Goal: Information Seeking & Learning: Learn about a topic

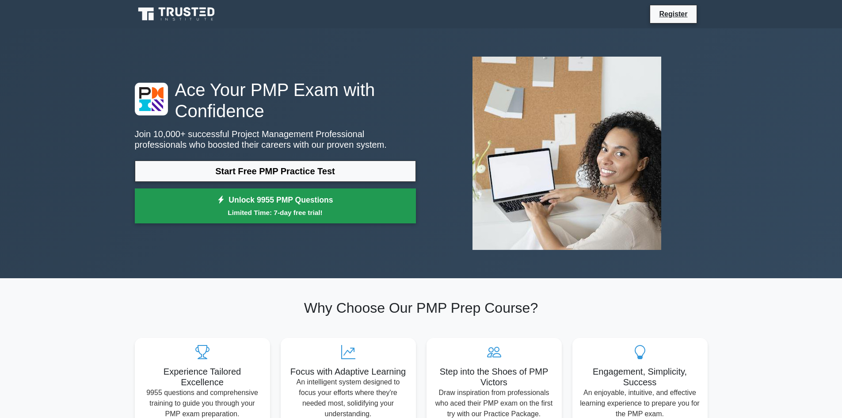
click at [269, 207] on link "Unlock 9955 PMP Questions Limited Time: 7-day free trial!" at bounding box center [275, 205] width 281 height 35
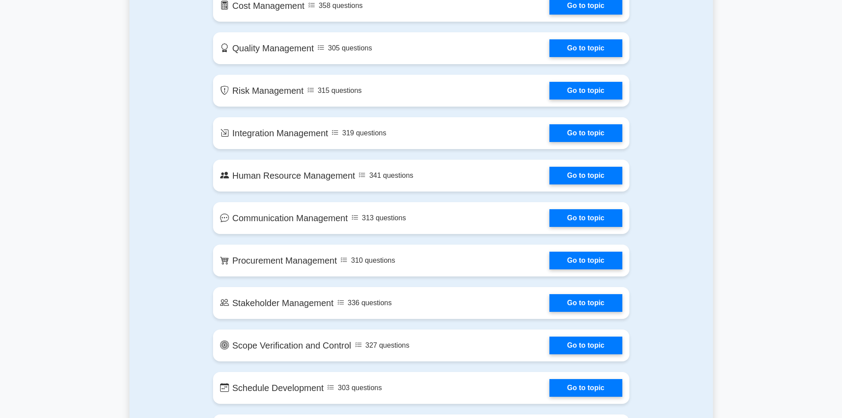
scroll to position [354, 0]
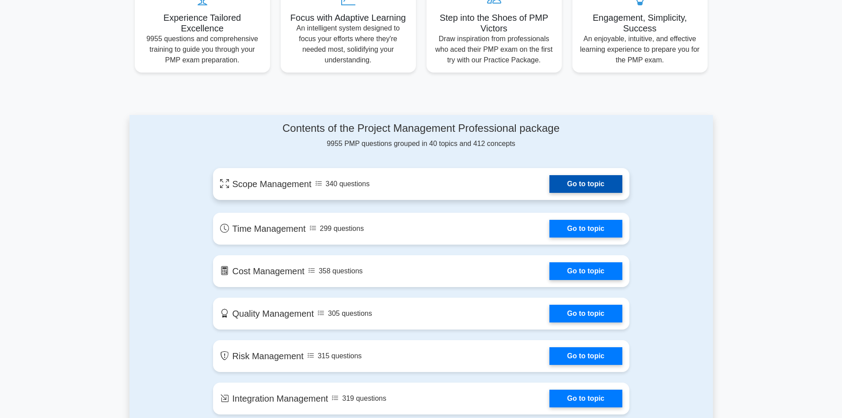
click at [593, 182] on link "Go to topic" at bounding box center [586, 184] width 73 height 18
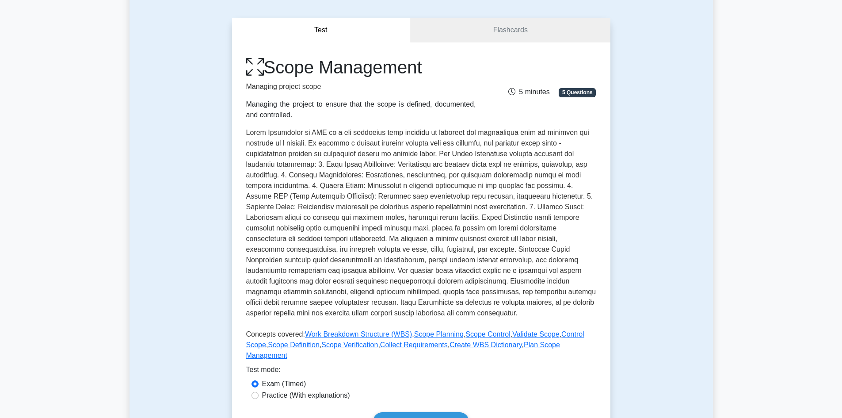
scroll to position [310, 0]
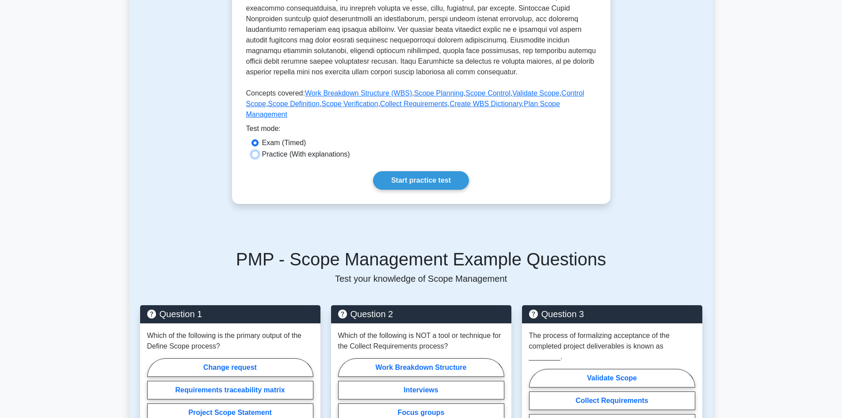
click at [257, 151] on input "Practice (With explanations)" at bounding box center [255, 154] width 7 height 7
radio input "true"
click at [414, 171] on link "Start practice test" at bounding box center [421, 180] width 96 height 19
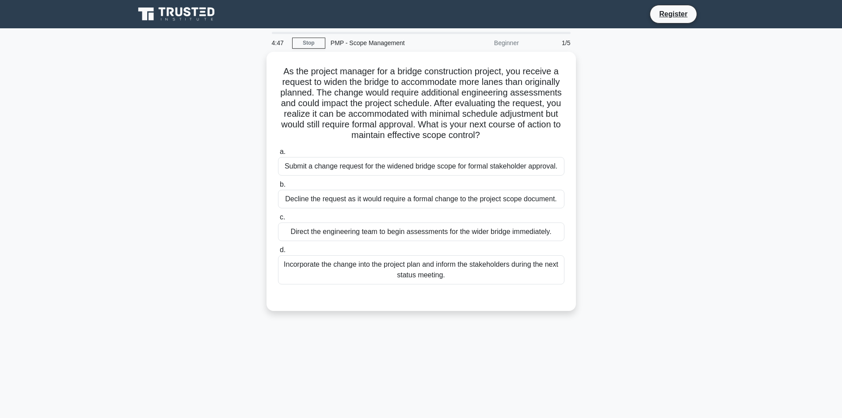
click at [799, 41] on main "4:47 Stop PMP - Scope Management Beginner 1/5 As the project manager for a brid…" at bounding box center [421, 252] width 842 height 449
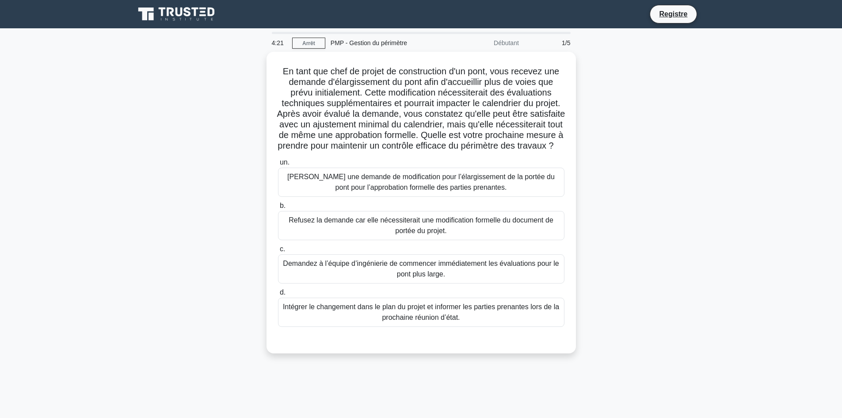
click at [653, 191] on div "En tant que chef de projet de construction d'un pont, vous recevez une demande …" at bounding box center [422, 208] width 584 height 312
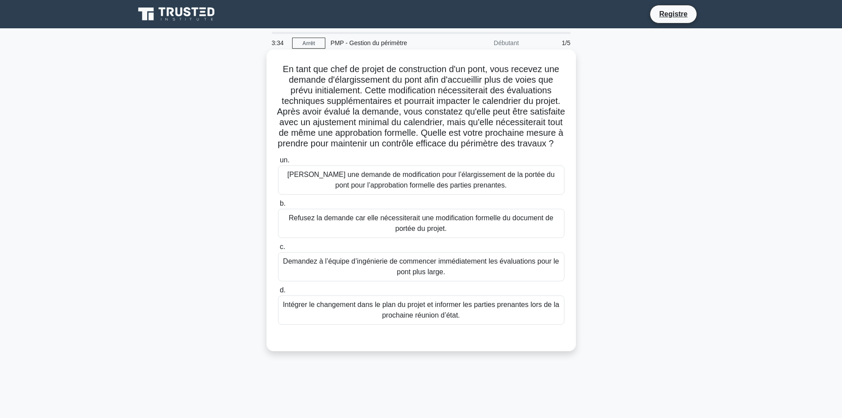
click at [445, 189] on font "Soumettre une demande de modification pour l’élargissement de la portée du pont…" at bounding box center [421, 180] width 268 height 18
click at [278, 163] on input "un. Soumettre une demande de modification pour l’élargissement de la portée du …" at bounding box center [278, 160] width 0 height 6
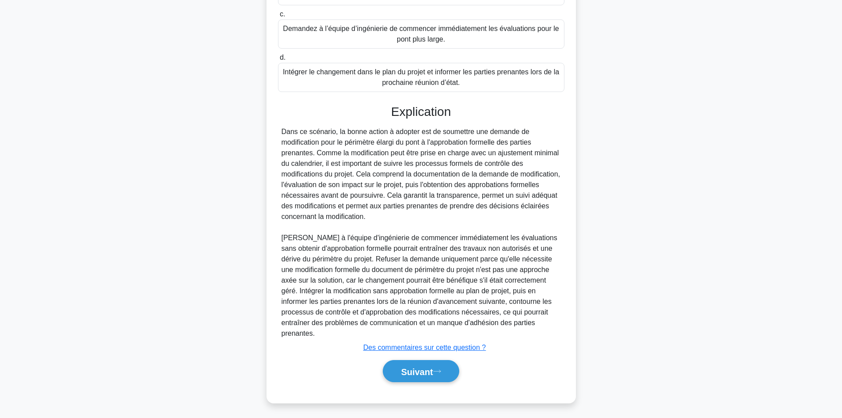
scroll to position [235, 0]
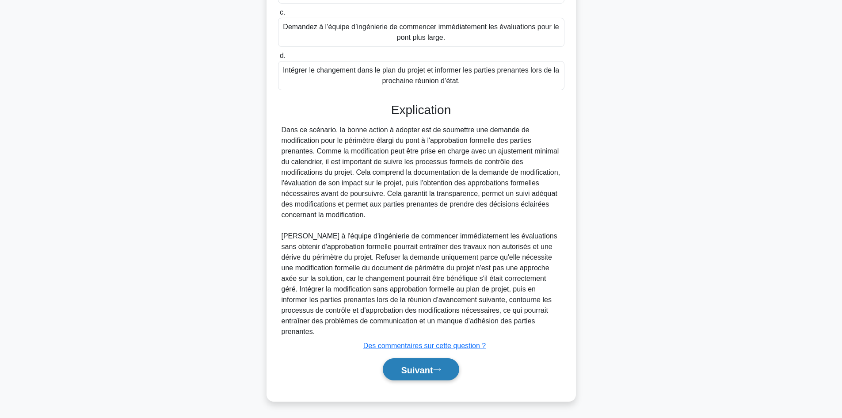
click at [444, 365] on button "Suivant" at bounding box center [421, 369] width 76 height 23
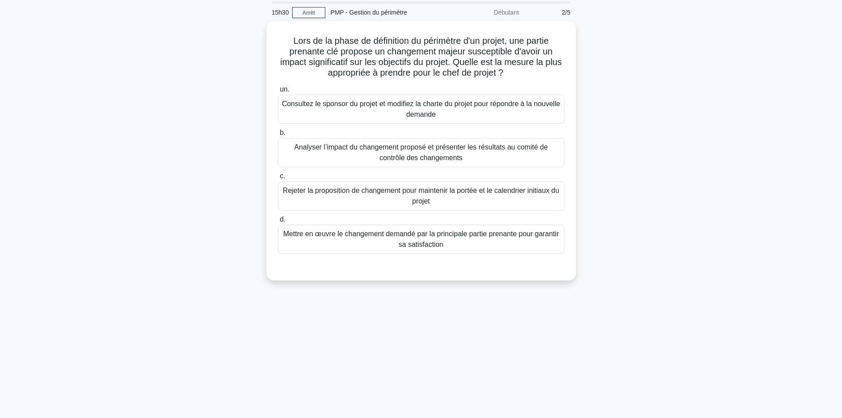
scroll to position [0, 0]
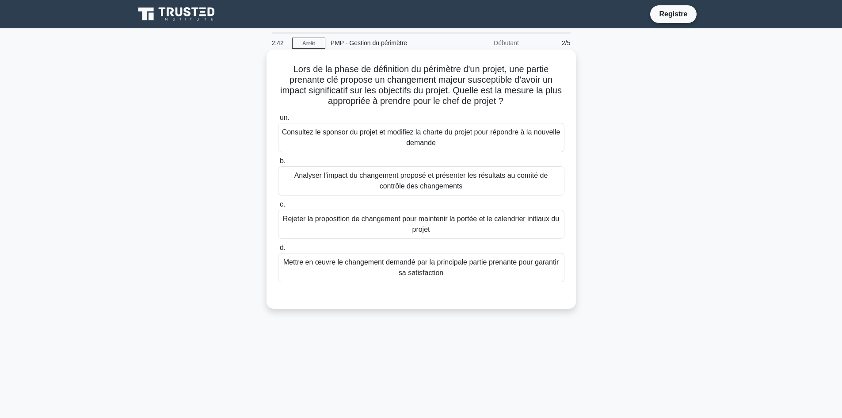
click at [426, 178] on font "Analyser l’impact du changement proposé et présenter les résultats au comité de…" at bounding box center [422, 181] width 254 height 18
click at [278, 164] on input "b. Analyser l’impact du changement proposé et présenter les résultats au comité…" at bounding box center [278, 161] width 0 height 6
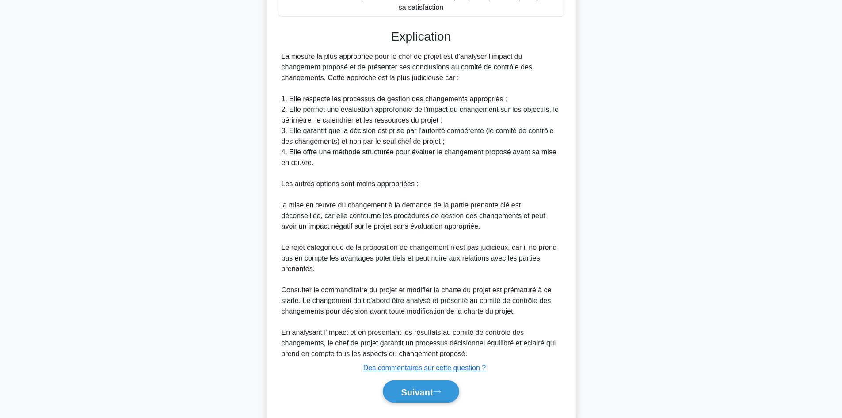
scroll to position [288, 0]
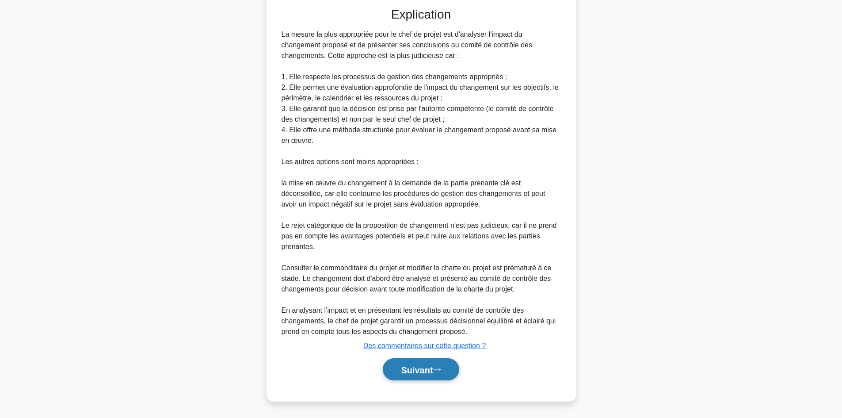
click at [431, 364] on button "Suivant" at bounding box center [421, 369] width 76 height 23
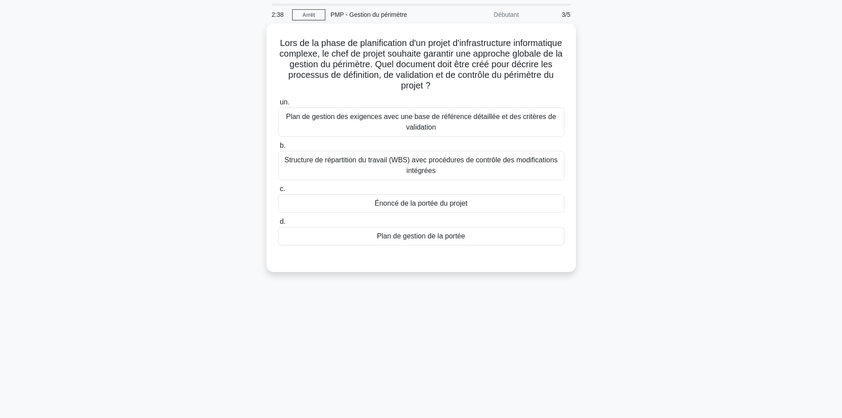
scroll to position [0, 0]
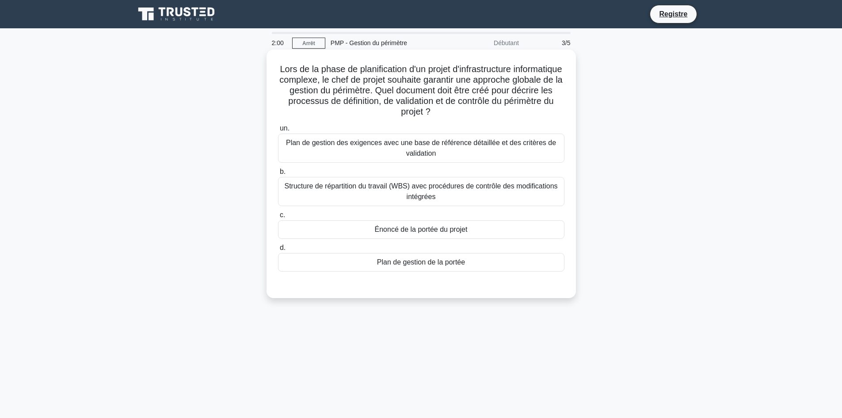
click at [433, 263] on font "Plan de gestion de la portée" at bounding box center [421, 262] width 88 height 8
click at [278, 251] on input "d. Plan de gestion de la portée" at bounding box center [278, 248] width 0 height 6
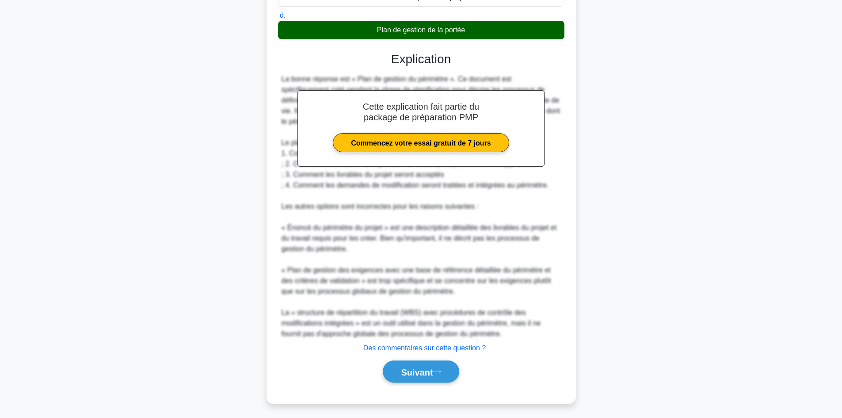
scroll to position [235, 0]
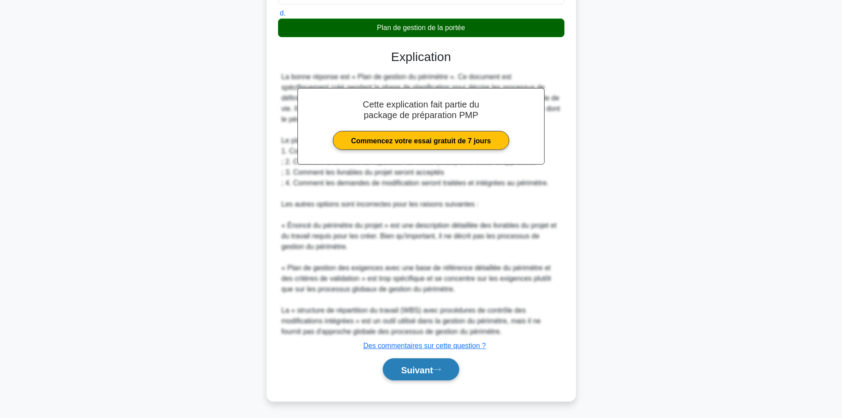
click at [424, 370] on font "Suivant" at bounding box center [417, 370] width 32 height 10
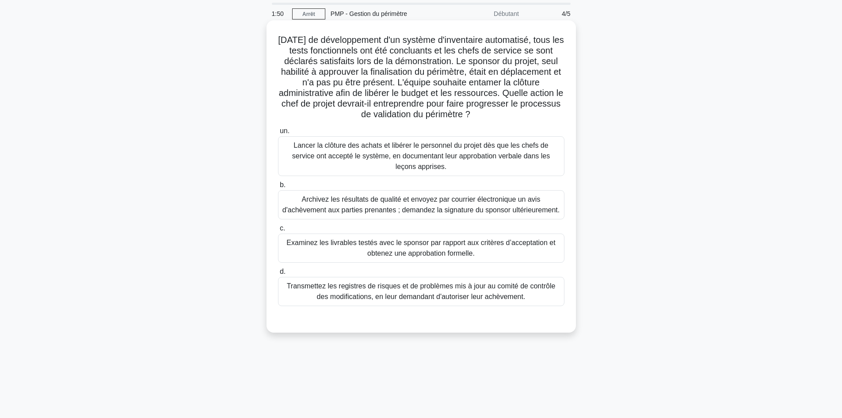
scroll to position [0, 0]
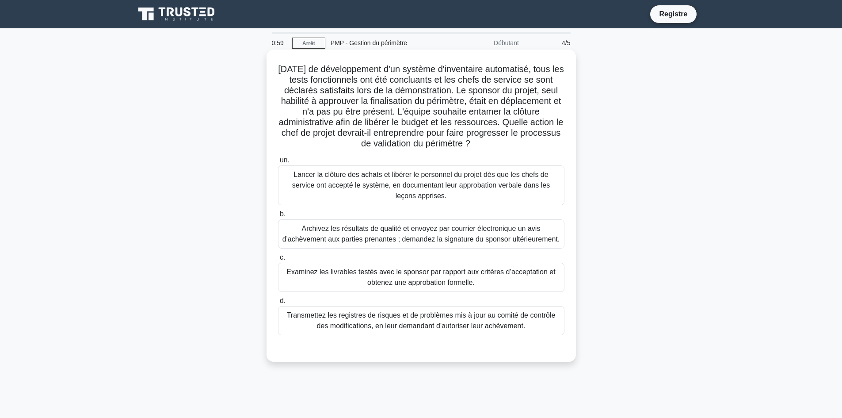
click at [430, 281] on font "Examinez les livrables testés avec le sponsor par rapport aux critères d’accept…" at bounding box center [421, 277] width 269 height 18
click at [278, 260] on input "c. Examinez les livrables testés avec le sponsor par rapport aux critères d’acc…" at bounding box center [278, 258] width 0 height 6
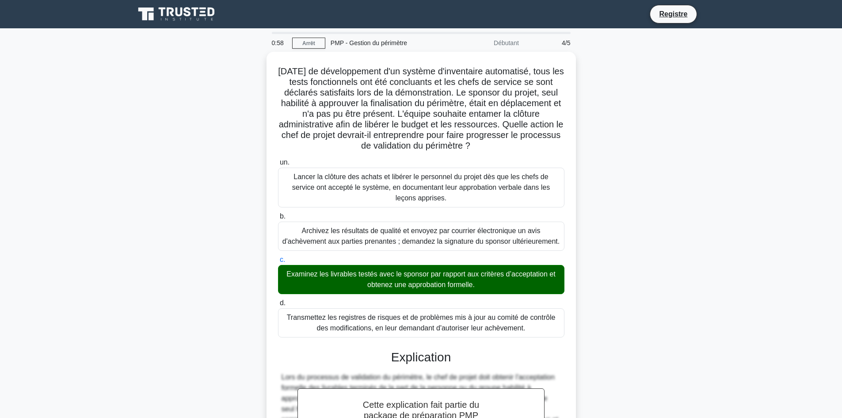
scroll to position [214, 0]
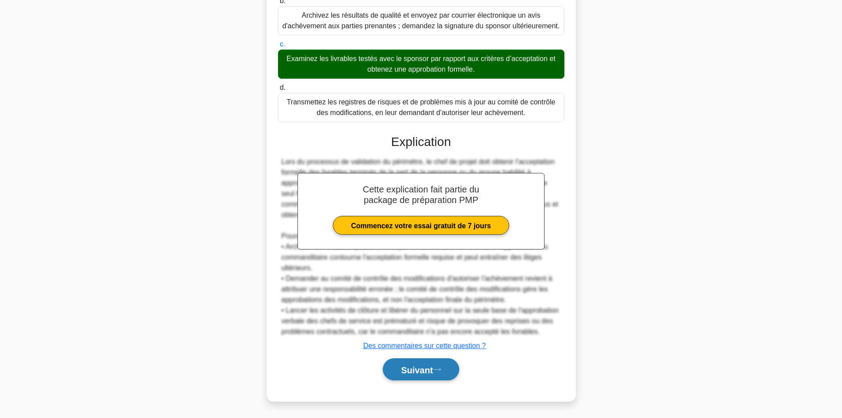
click at [417, 367] on font "Suivant" at bounding box center [417, 370] width 32 height 10
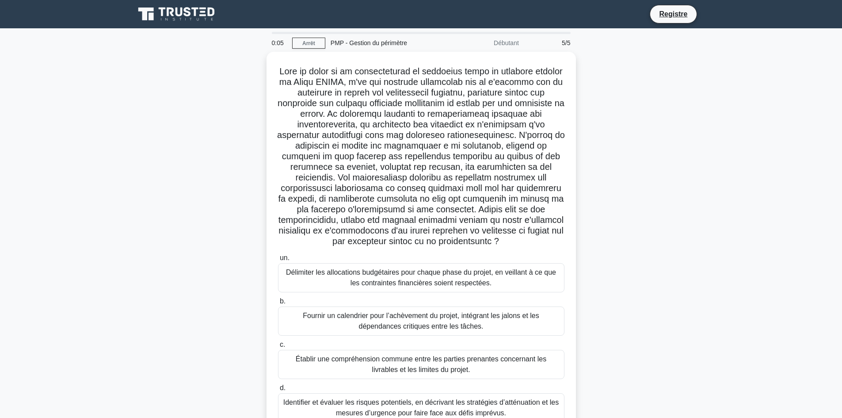
scroll to position [44, 0]
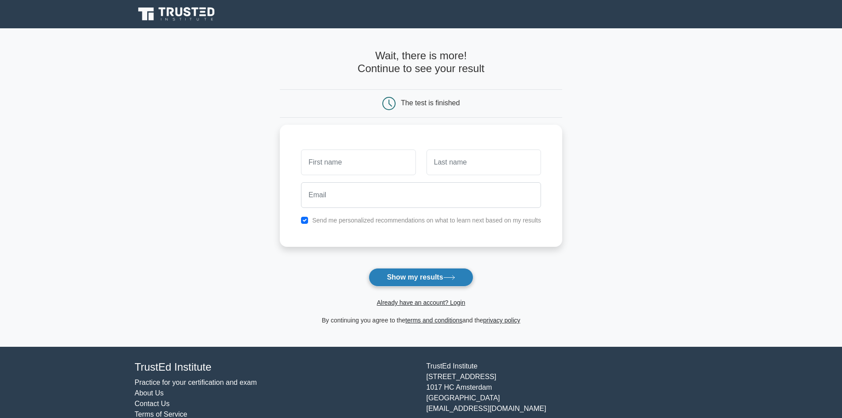
click at [447, 276] on icon at bounding box center [450, 277] width 12 height 5
click at [339, 165] on input "text" at bounding box center [358, 160] width 115 height 26
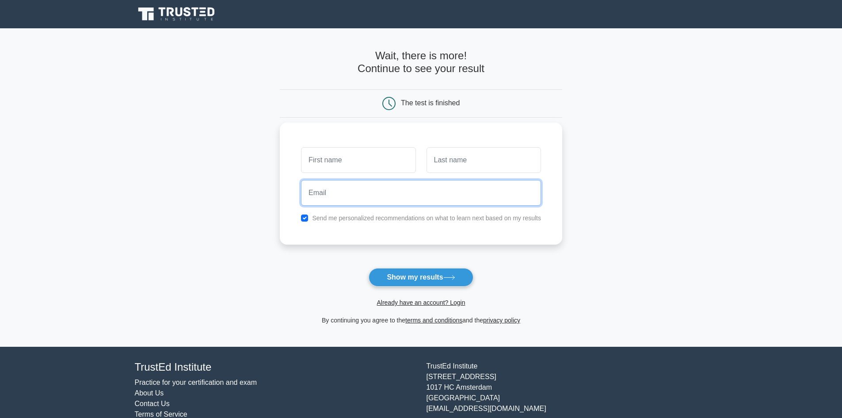
click at [417, 190] on input "email" at bounding box center [421, 193] width 240 height 26
drag, startPoint x: 385, startPoint y: 197, endPoint x: 236, endPoint y: 181, distance: 150.3
click at [236, 181] on main "Wait, there is more! Continue to see your result The test is finished and the" at bounding box center [421, 187] width 842 height 318
type input "[PERSON_NAME][EMAIL_ADDRESS][DOMAIN_NAME]"
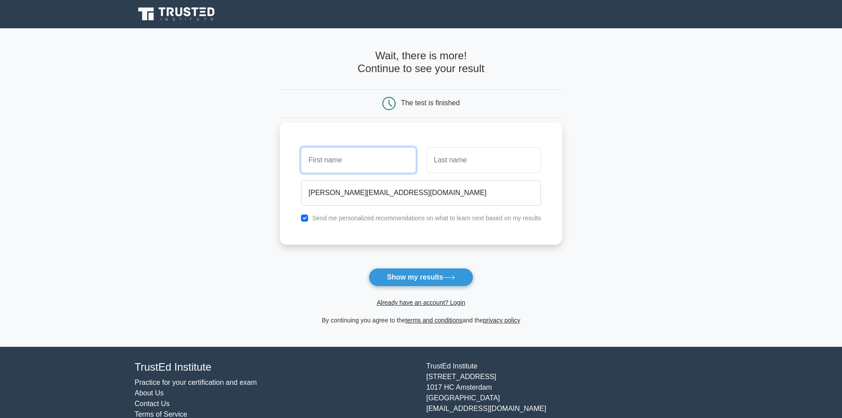
click at [336, 171] on input "text" at bounding box center [358, 160] width 115 height 26
type input "[PERSON_NAME]"
click at [512, 158] on input "text" at bounding box center [484, 160] width 115 height 26
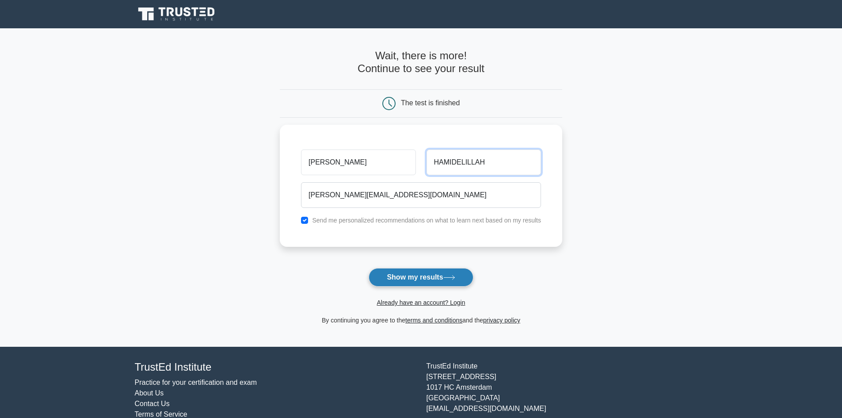
type input "HAMIDELILLAH"
click at [422, 283] on button "Show my results" at bounding box center [421, 277] width 104 height 19
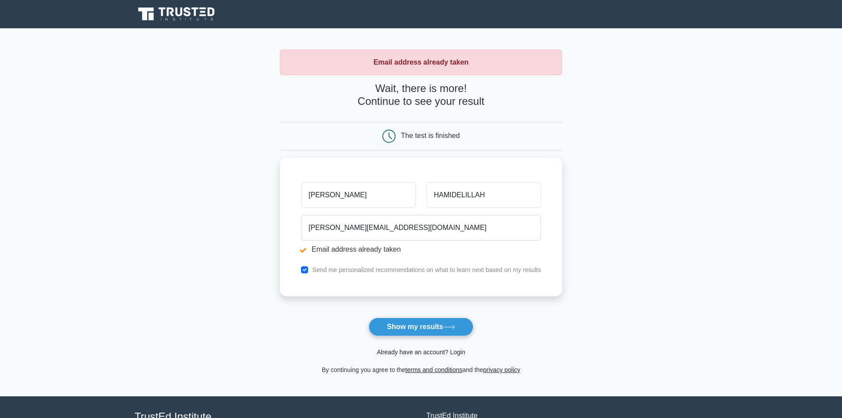
click at [406, 354] on link "Already have an account? Login" at bounding box center [421, 351] width 88 height 7
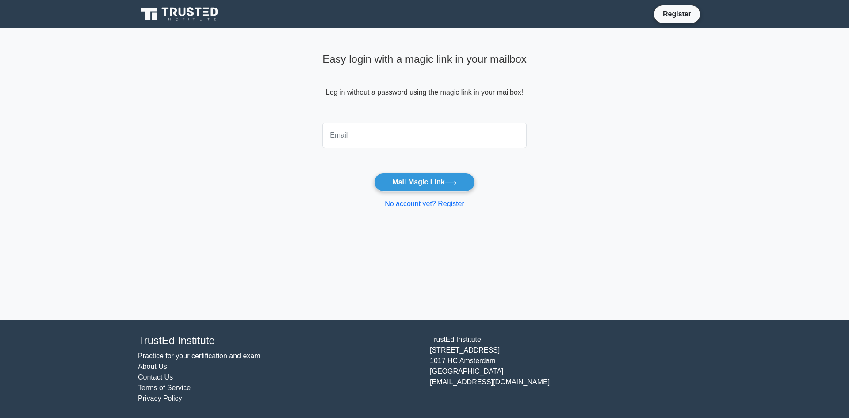
click at [355, 128] on input "email" at bounding box center [424, 136] width 204 height 26
type input "[PERSON_NAME][EMAIL_ADDRESS][DOMAIN_NAME]"
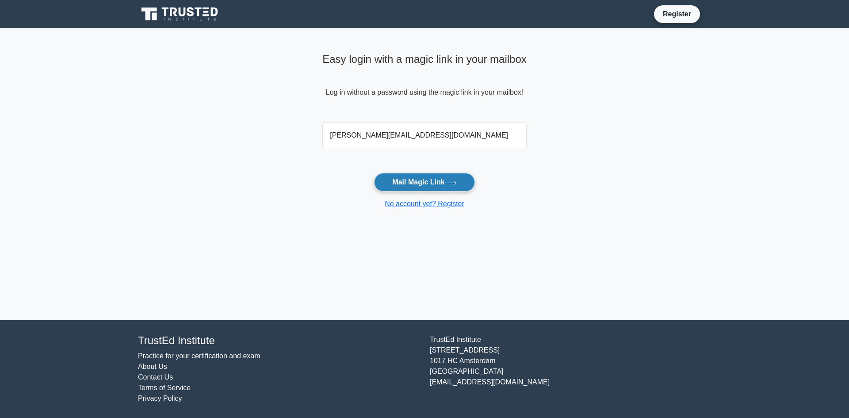
click at [411, 184] on button "Mail Magic Link" at bounding box center [424, 182] width 100 height 19
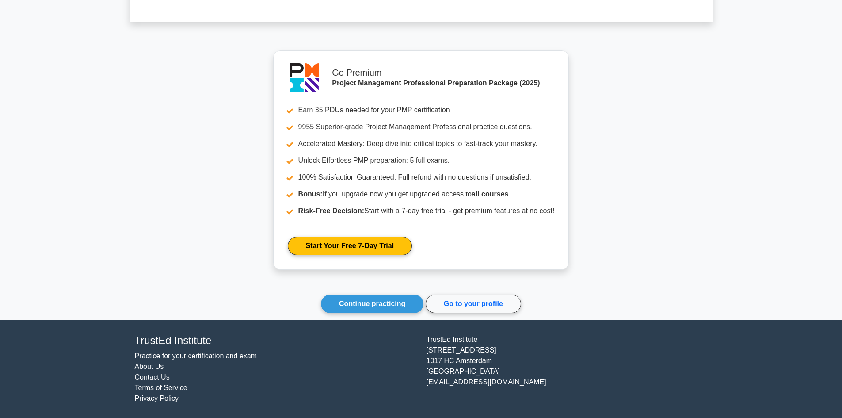
scroll to position [1121, 0]
click at [405, 304] on link "Continue practicing" at bounding box center [372, 304] width 103 height 19
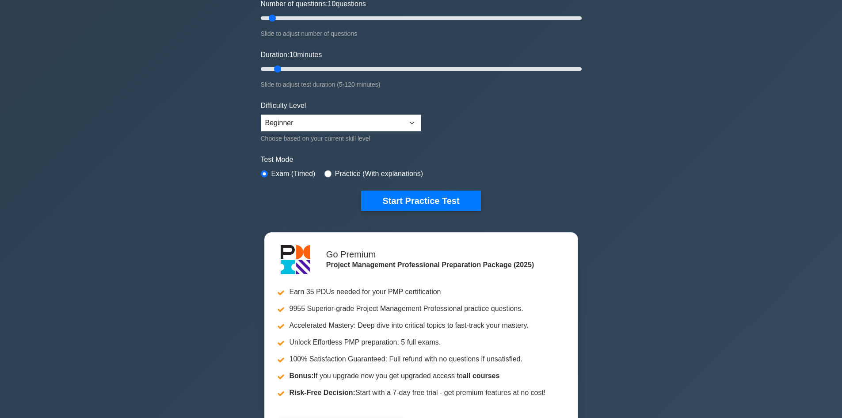
scroll to position [133, 0]
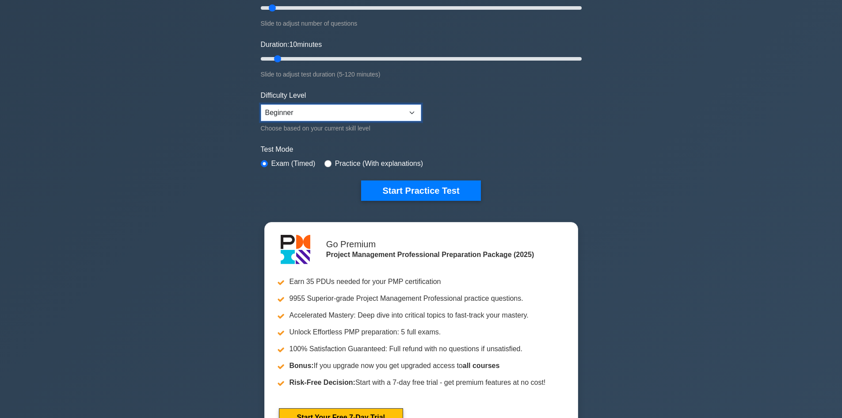
click at [410, 110] on select "Beginner Intermediate Expert" at bounding box center [341, 112] width 161 height 17
click at [403, 111] on select "Beginner Intermediate Expert" at bounding box center [341, 112] width 161 height 17
click at [261, 104] on select "Beginner Intermediate Expert" at bounding box center [341, 112] width 161 height 17
click at [195, 213] on div "Project Management Professional Customize Your Next Practice Test Topics Scope …" at bounding box center [421, 174] width 842 height 556
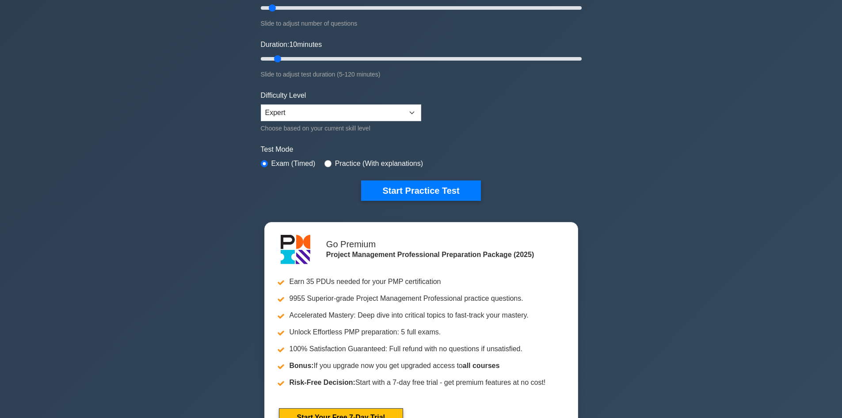
scroll to position [0, 0]
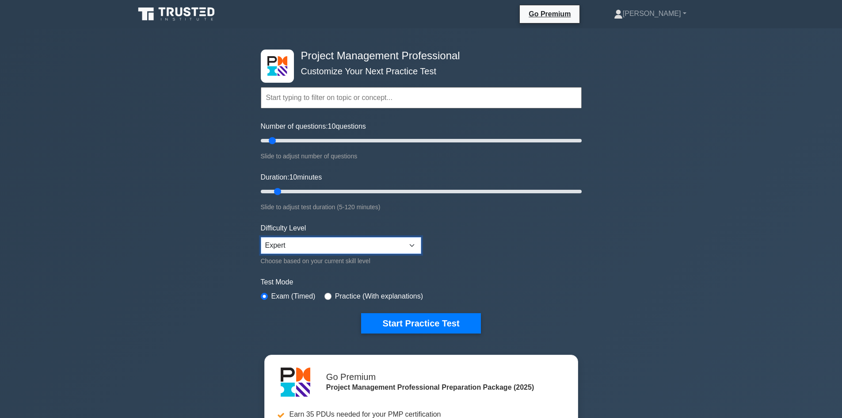
click at [406, 246] on select "Beginner Intermediate Expert" at bounding box center [341, 245] width 161 height 17
click at [261, 237] on select "Beginner Intermediate Expert" at bounding box center [341, 245] width 161 height 17
click at [185, 287] on div "Project Management Professional Customize Your Next Practice Test Topics Scope …" at bounding box center [421, 306] width 842 height 556
click at [379, 245] on select "Beginner Intermediate Expert" at bounding box center [341, 245] width 161 height 17
select select "intermediate"
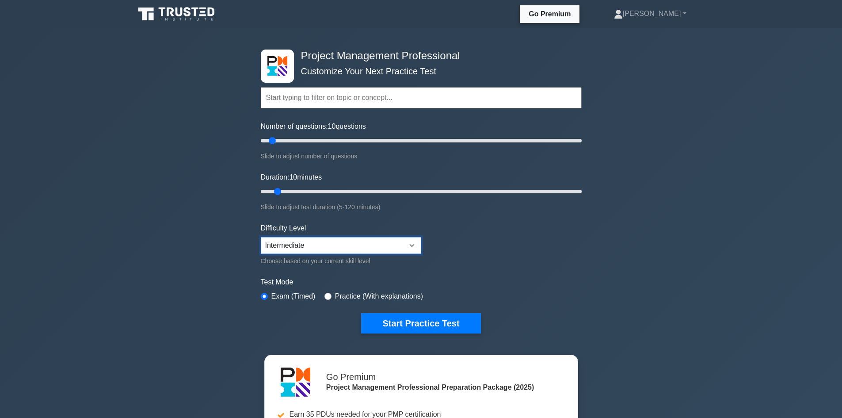
click at [261, 237] on select "Beginner Intermediate Expert" at bounding box center [341, 245] width 161 height 17
click at [222, 276] on div "Project Management Professional Customize Your Next Practice Test Topics Scope …" at bounding box center [421, 306] width 842 height 556
click at [421, 321] on button "Start Practice Test" at bounding box center [420, 323] width 119 height 20
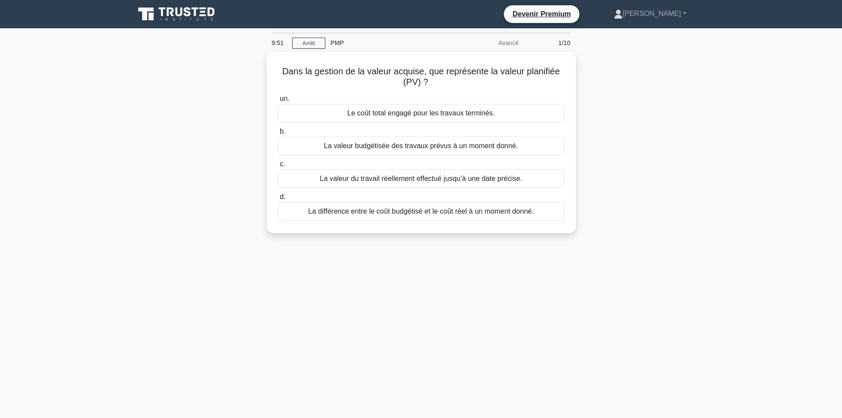
click at [717, 111] on main "9:51 Arrêt PMP Avancé 1/10 Dans la gestion de la valeur acquise, que représente…" at bounding box center [421, 252] width 842 height 449
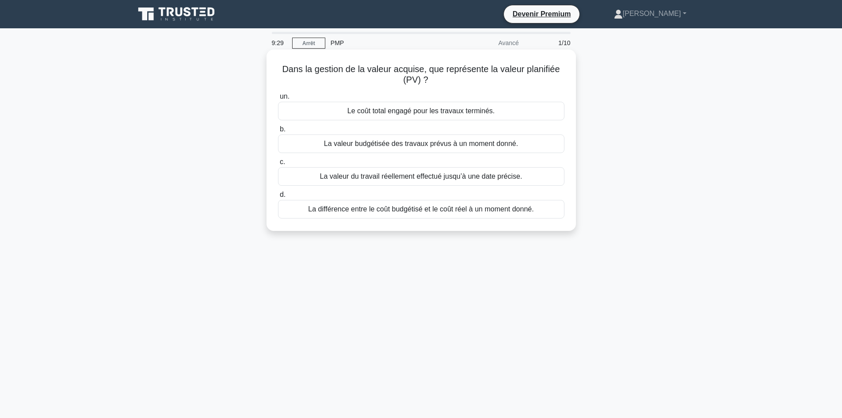
click at [412, 146] on font "La valeur budgétisée des travaux prévus à un moment donné." at bounding box center [421, 144] width 194 height 8
click at [278, 132] on input "b. La valeur budgétisée des travaux prévus à un moment donné." at bounding box center [278, 129] width 0 height 6
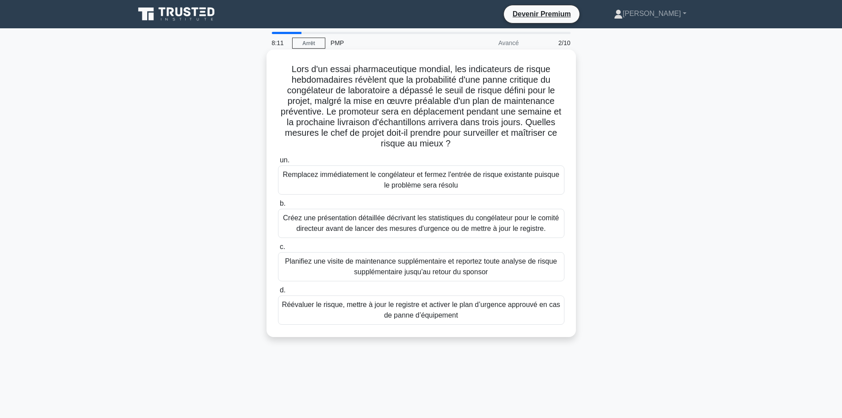
click at [424, 226] on font "Créez une présentation détaillée décrivant les statistiques du congélateur pour…" at bounding box center [421, 223] width 276 height 18
click at [278, 207] on input "b. Créez une présentation détaillée décrivant les statistiques du congélateur p…" at bounding box center [278, 204] width 0 height 6
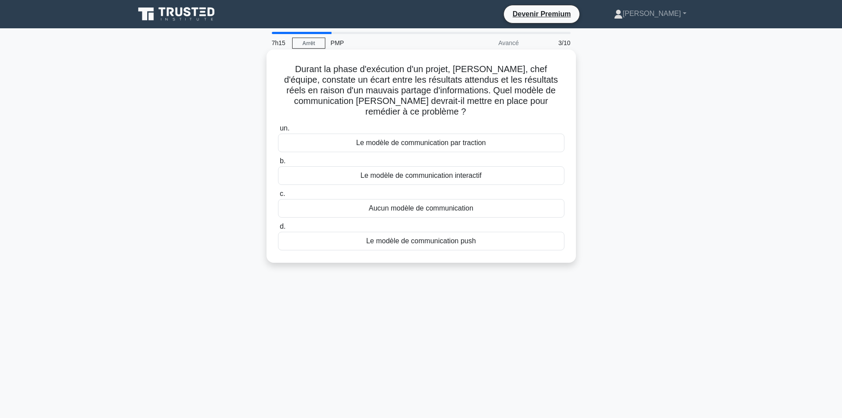
click at [432, 172] on font "Le modèle de communication interactif" at bounding box center [421, 176] width 121 height 8
click at [278, 164] on input "b. Le modèle de communication interactif" at bounding box center [278, 161] width 0 height 6
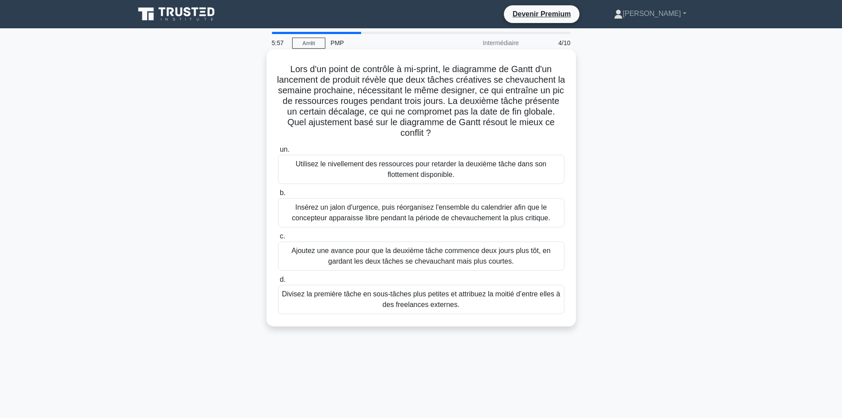
click at [408, 167] on font "Utilisez le nivellement des ressources pour retarder la deuxième tâche dans son…" at bounding box center [421, 169] width 251 height 18
click at [278, 153] on input "un. Utilisez le nivellement des ressources pour retarder la deuxième tâche dans…" at bounding box center [278, 150] width 0 height 6
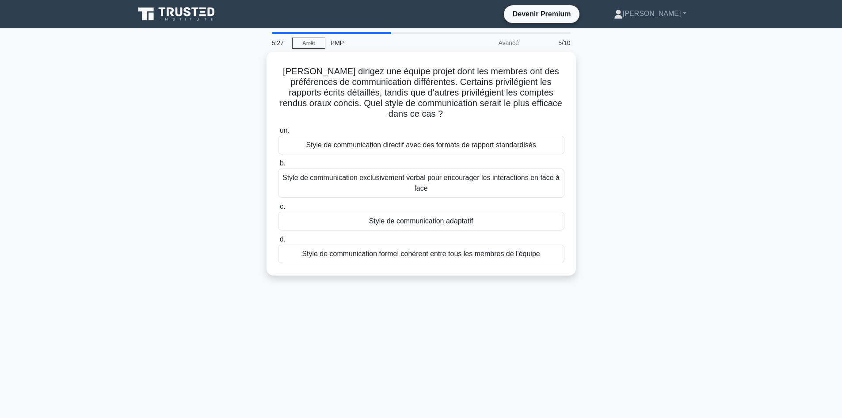
scroll to position [18, 0]
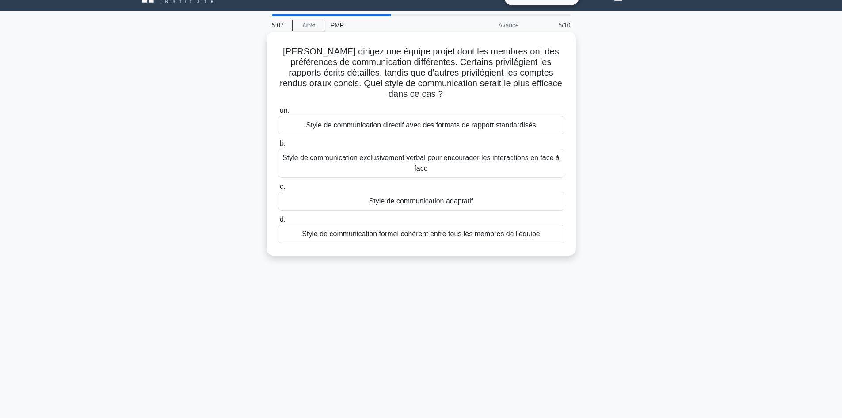
click at [451, 234] on font "Style de communication formel cohérent entre tous les membres de l'équipe" at bounding box center [421, 234] width 238 height 8
click at [278, 222] on input "d. Style de communication formel cohérent entre tous les membres de l'équipe" at bounding box center [278, 220] width 0 height 6
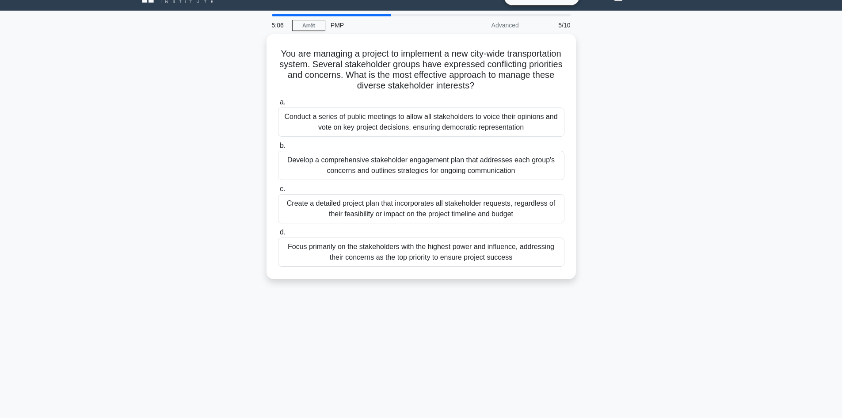
scroll to position [0, 0]
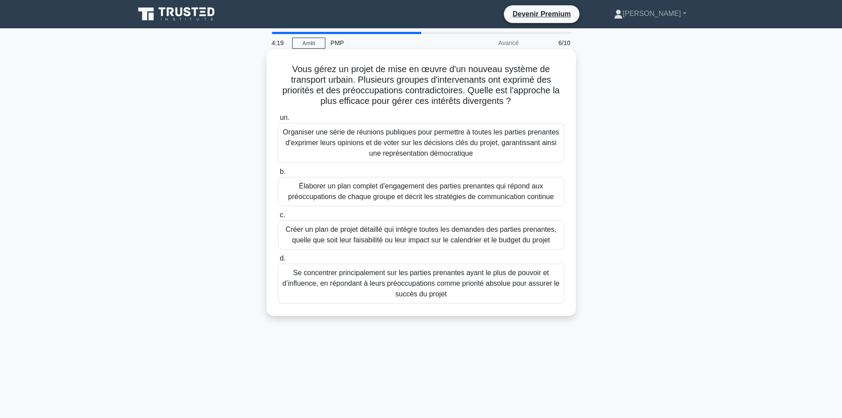
click at [439, 149] on font "Organiser une série de réunions publiques pour permettre à toutes les parties p…" at bounding box center [421, 142] width 276 height 29
click at [278, 121] on input "un. Organiser une série de réunions publiques pour permettre à toutes les parti…" at bounding box center [278, 118] width 0 height 6
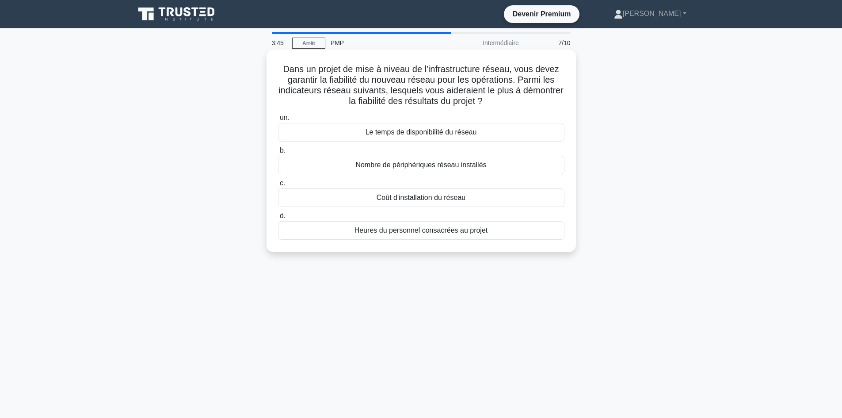
click at [423, 132] on font "Le temps de disponibilité du réseau" at bounding box center [421, 132] width 111 height 8
click at [278, 121] on input "un. Le temps de disponibilité du réseau" at bounding box center [278, 118] width 0 height 6
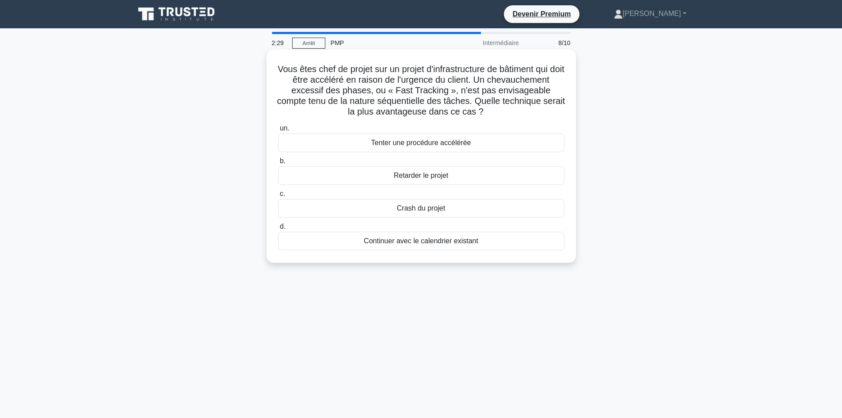
click at [429, 145] on font "Tenter une procédure accélérée" at bounding box center [421, 143] width 100 height 8
click at [278, 131] on input "un. Tenter une procédure accélérée" at bounding box center [278, 129] width 0 height 6
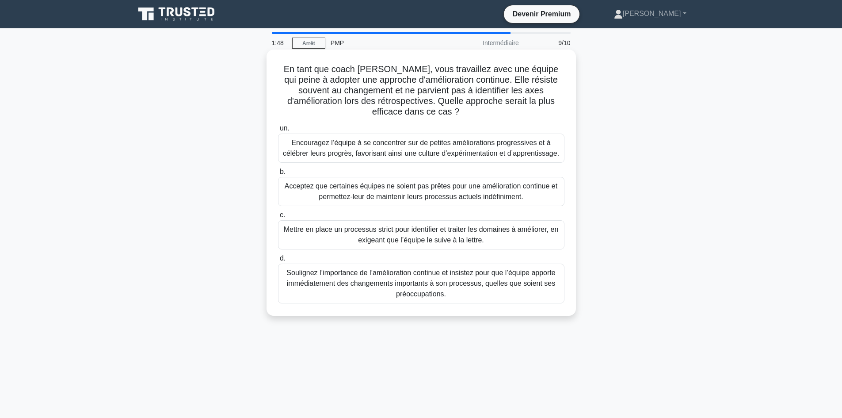
click at [364, 148] on font "Encouragez l’équipe à se concentrer sur de petites améliorations progressives e…" at bounding box center [421, 148] width 279 height 21
click at [278, 131] on input "un. Encouragez l’équipe à se concentrer sur de petites améliorations progressiv…" at bounding box center [278, 129] width 0 height 6
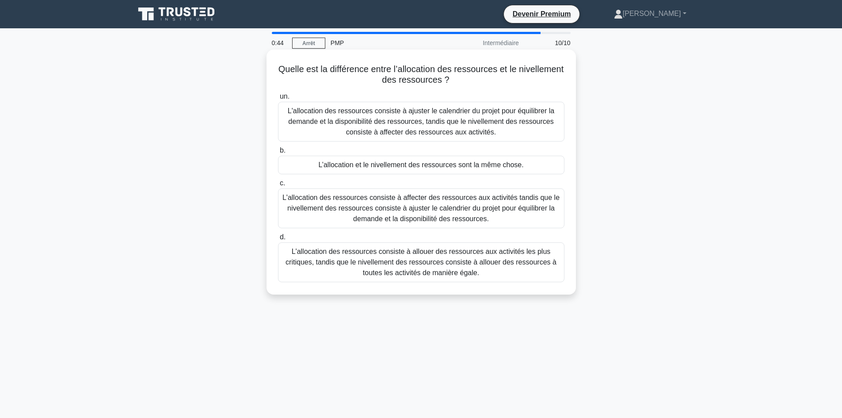
click at [488, 206] on font "L'allocation des ressources consiste à affecter des ressources aux activités ta…" at bounding box center [421, 208] width 277 height 29
click at [278, 186] on input "c. L'allocation des ressources consiste à affecter des ressources aux activités…" at bounding box center [278, 183] width 0 height 6
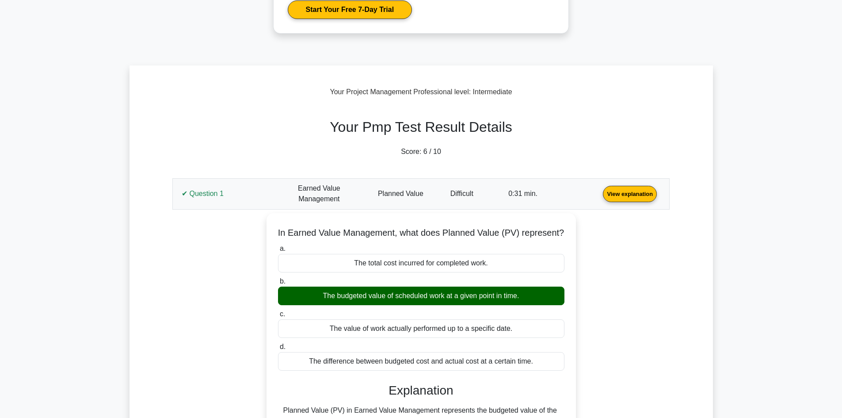
scroll to position [264, 0]
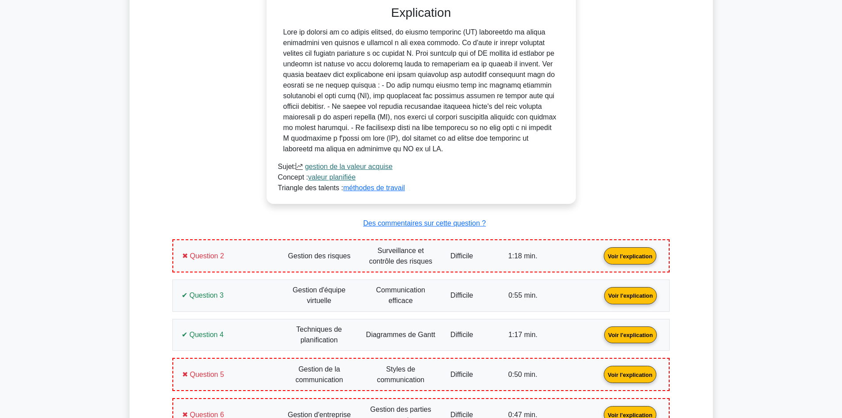
scroll to position [650, 0]
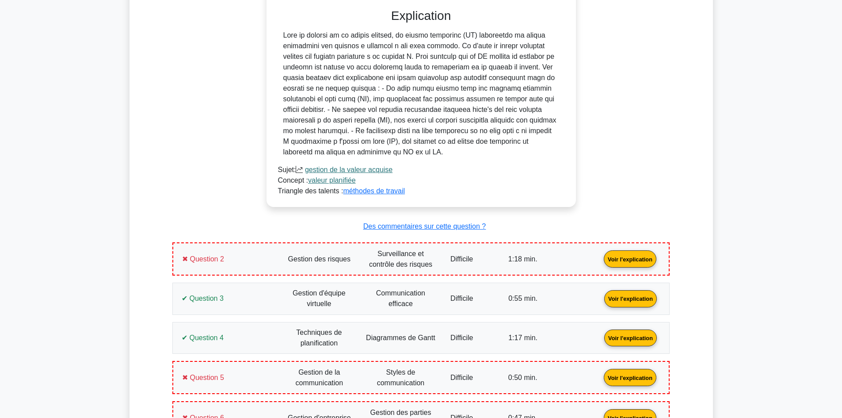
click at [601, 255] on link "Voir l'explication" at bounding box center [631, 259] width 60 height 8
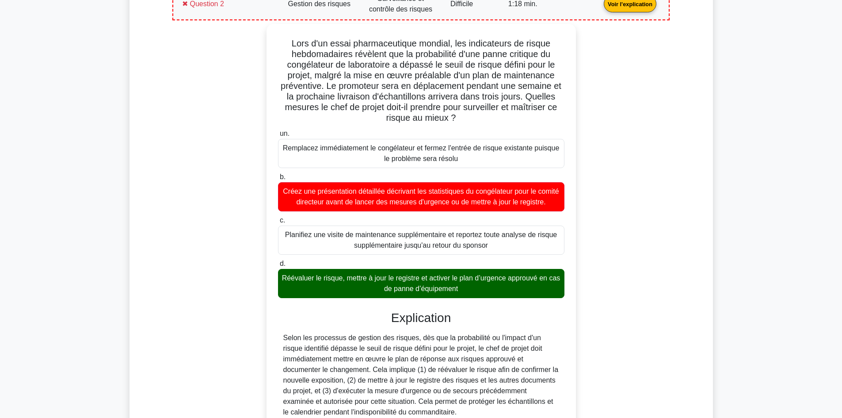
scroll to position [820, 0]
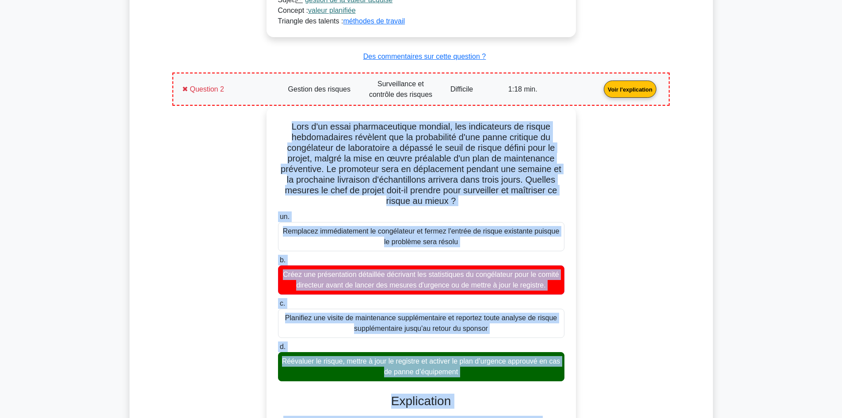
drag, startPoint x: 529, startPoint y: 331, endPoint x: 283, endPoint y: 119, distance: 324.8
click at [283, 119] on div "Lors d'un essai pharmaceutique mondial, les indicateurs de risque hebdomadaires…" at bounding box center [421, 366] width 302 height 510
copy div "Lore i'do sitam consecteturadi elitsed, doe temporincid ut labore etdoloremagna…"
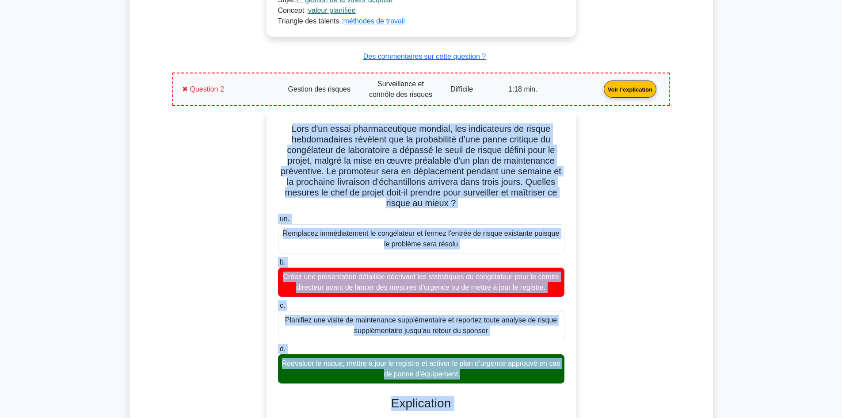
click at [637, 264] on div "Lors d'un essai pharmaceutique mondial, les indicateurs de risque hebdomadaires…" at bounding box center [421, 373] width 487 height 528
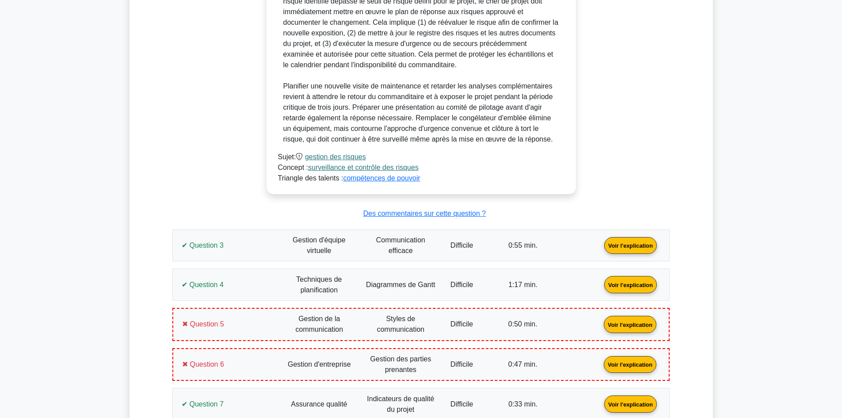
scroll to position [1262, 0]
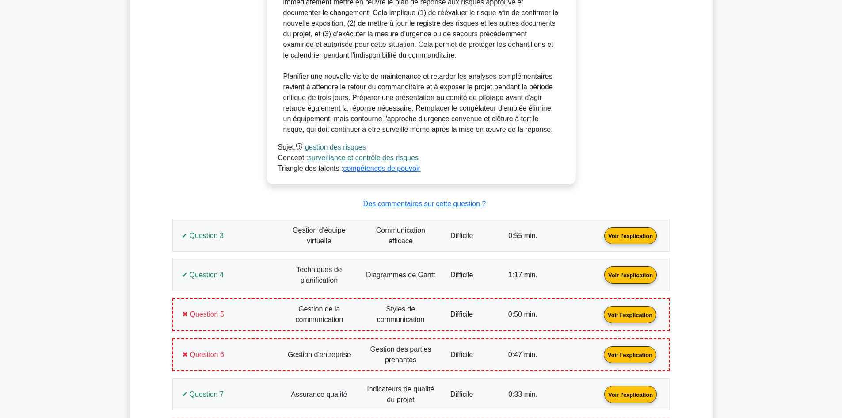
click at [601, 311] on link "Voir l'explication" at bounding box center [631, 314] width 60 height 8
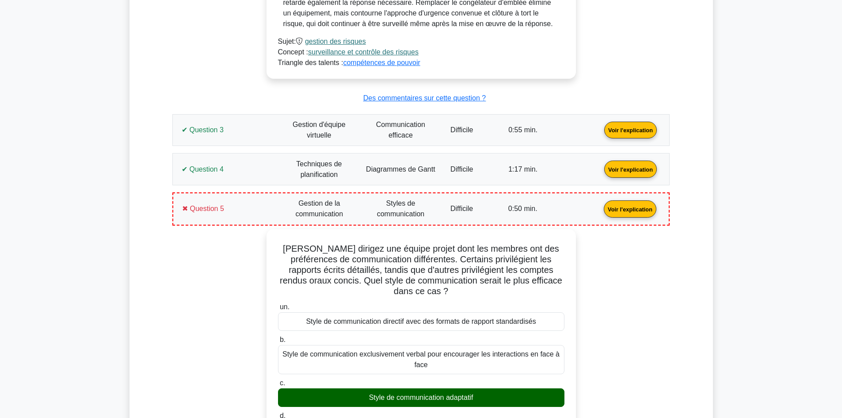
scroll to position [1389, 0]
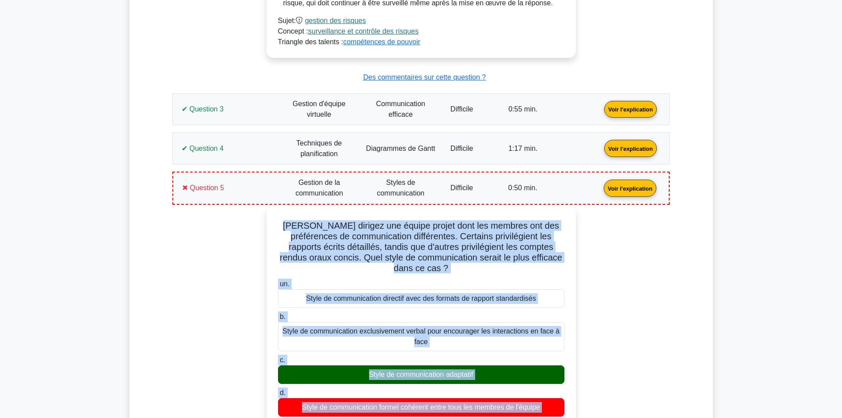
drag, startPoint x: 368, startPoint y: 316, endPoint x: 268, endPoint y: 216, distance: 141.0
copy div "Lore ipsumdo sit ametco adipis elit sed doeiusm tem inc utlaboreetd ma aliquaen…"
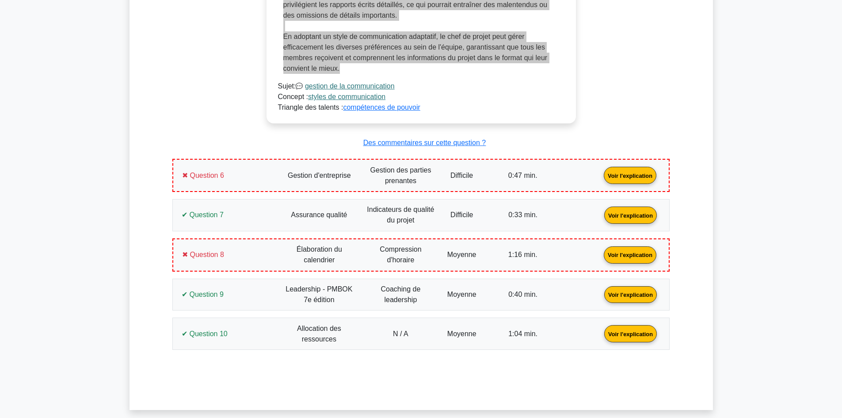
scroll to position [2229, 0]
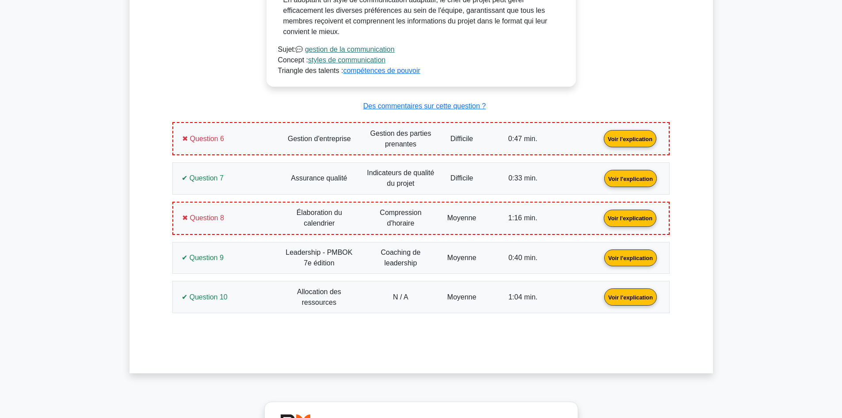
click at [601, 134] on link "Voir l'explication" at bounding box center [631, 138] width 60 height 8
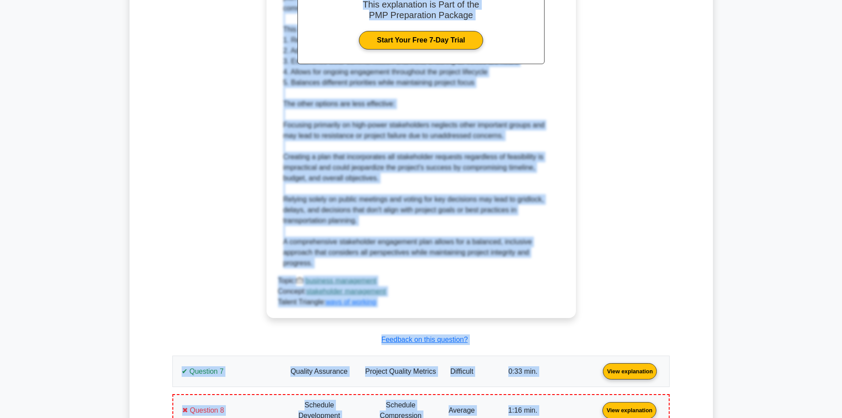
scroll to position [2577, 0]
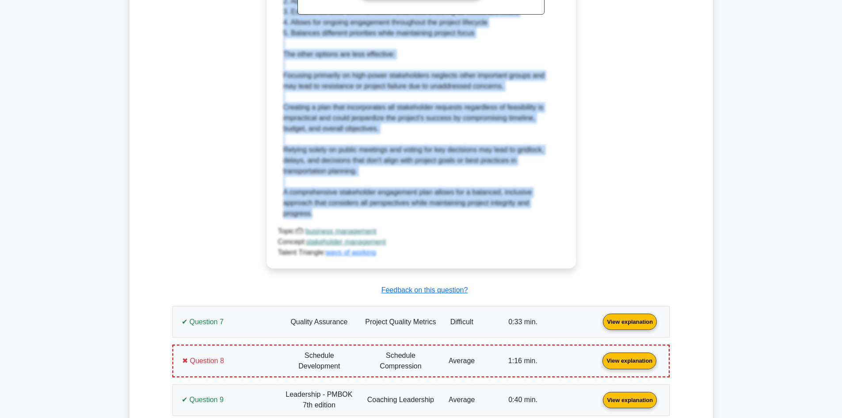
drag, startPoint x: 307, startPoint y: 125, endPoint x: 368, endPoint y: 232, distance: 123.4
copy div "You are managing a project to implement a new city-wide transportation system. …"
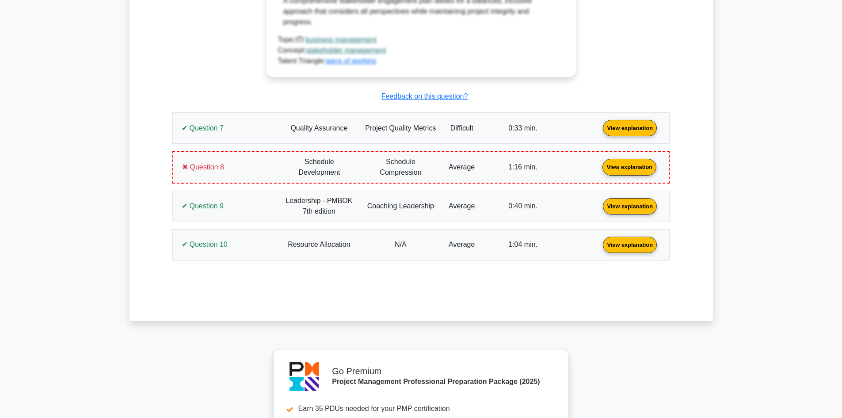
scroll to position [2753, 0]
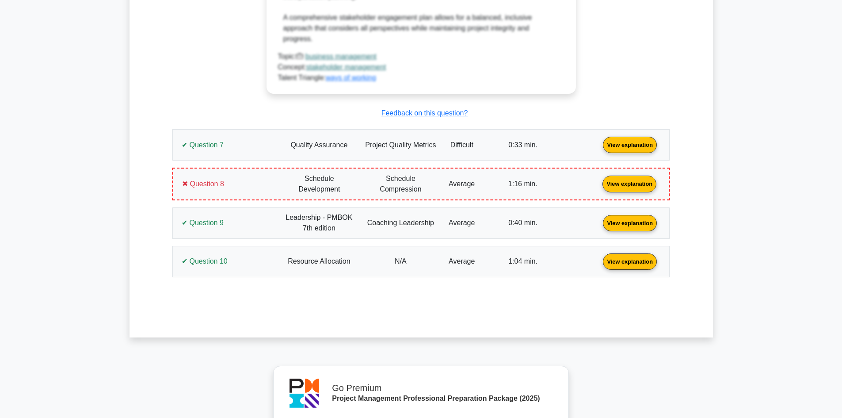
click at [599, 187] on link "View explanation" at bounding box center [629, 184] width 61 height 8
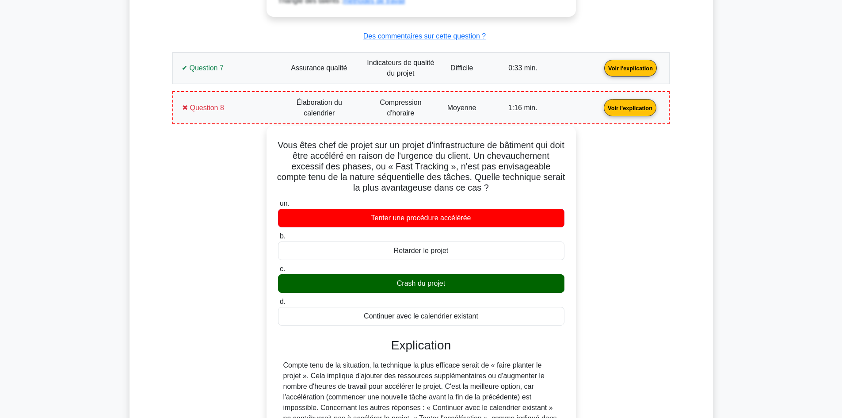
scroll to position [3107, 0]
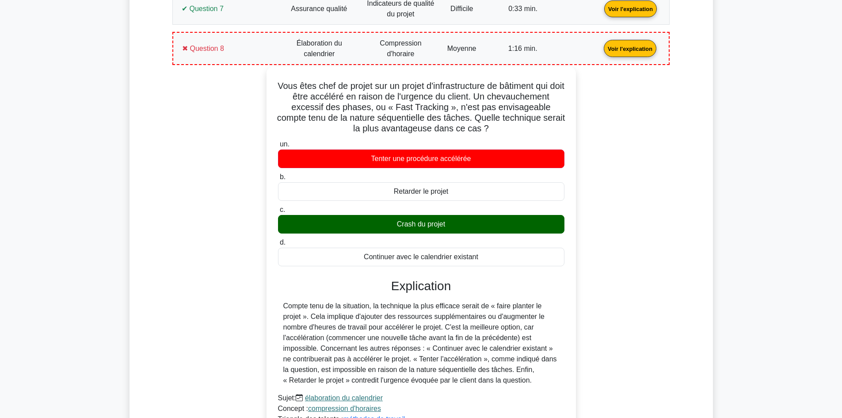
drag, startPoint x: 283, startPoint y: 66, endPoint x: 536, endPoint y: 359, distance: 386.6
click at [536, 359] on div "Vous êtes chef de projet sur un projet d'infrastructure de bâtiment qui doit êt…" at bounding box center [421, 251] width 302 height 362
copy div "Lore ipsu dolo si ametco adi el seddoe t'incididuntutla et dolorema ali enim ad…"
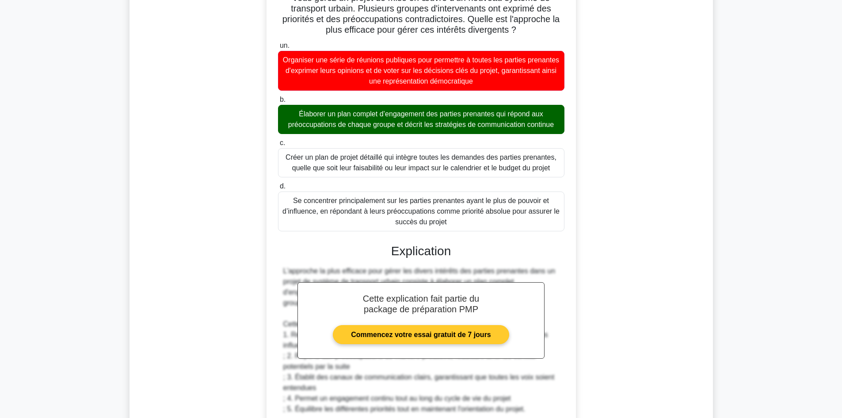
scroll to position [2425, 0]
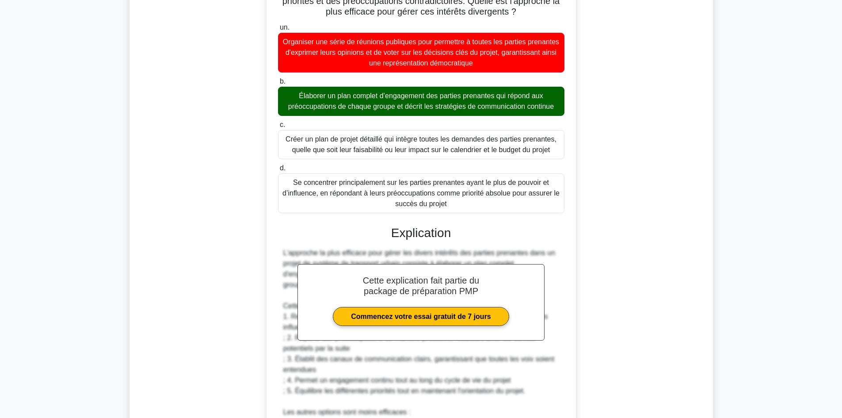
drag, startPoint x: 291, startPoint y: 205, endPoint x: 446, endPoint y: 178, distance: 157.6
click at [446, 178] on div "Vous gérez un projet de mise en œuvre d'un nouveau système de transport urbain.…" at bounding box center [421, 299] width 302 height 670
copy div "Vous gérez un projet de mise en œuvre d'un nouveau système de transport urbain.…"
click at [468, 226] on h3 "Explication" at bounding box center [421, 233] width 276 height 15
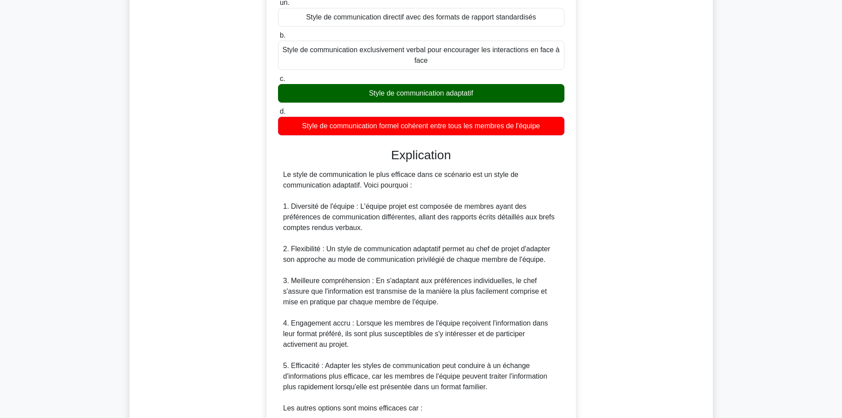
scroll to position [1497, 0]
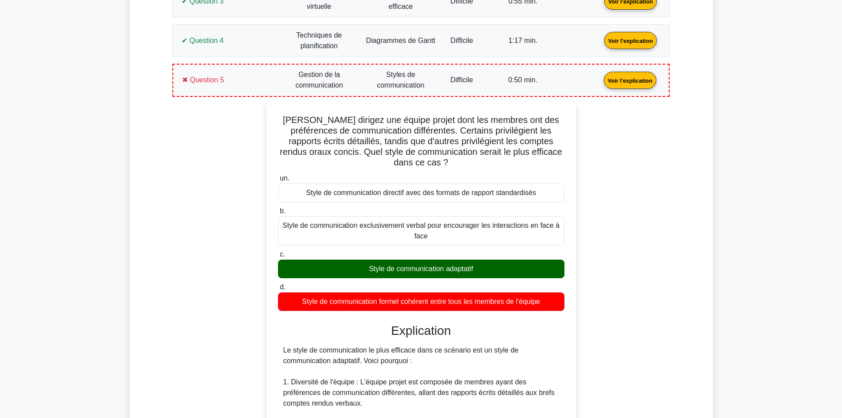
click at [601, 76] on link "Voir l'explication" at bounding box center [631, 80] width 60 height 8
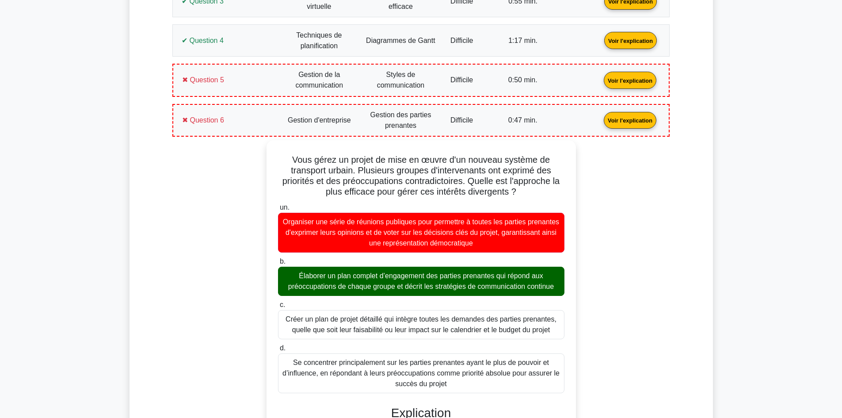
click at [601, 77] on link "Voir l'explication" at bounding box center [631, 80] width 60 height 8
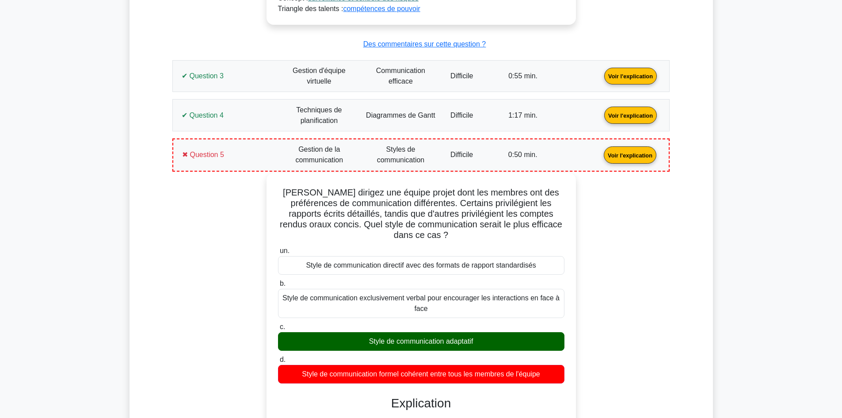
scroll to position [1408, 0]
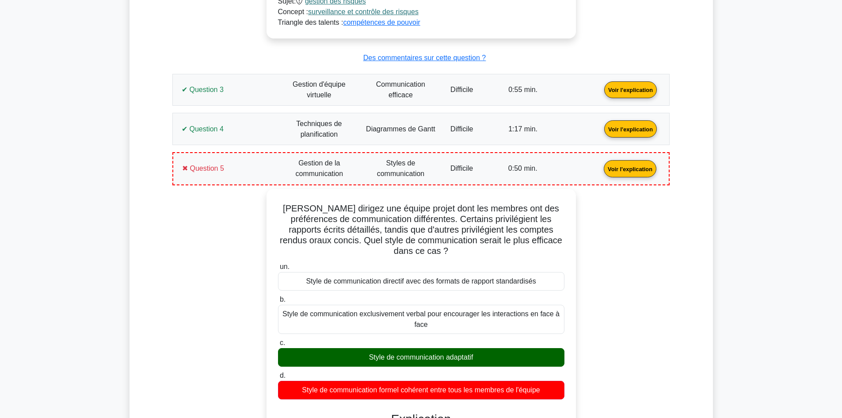
click at [601, 165] on link "Voir l'explication" at bounding box center [631, 169] width 60 height 8
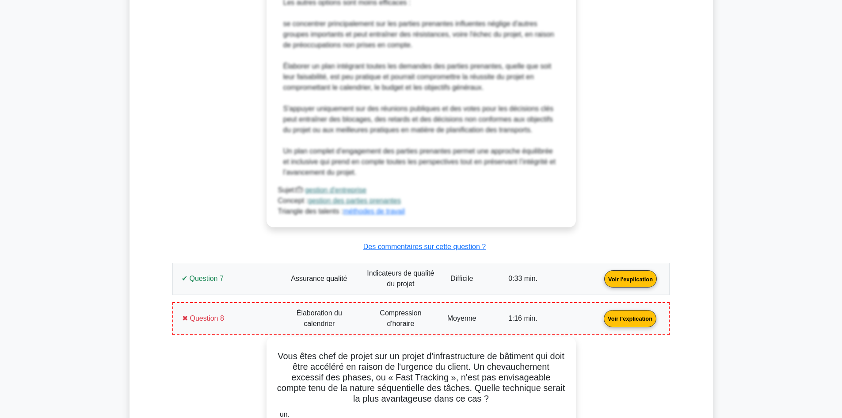
scroll to position [2215, 0]
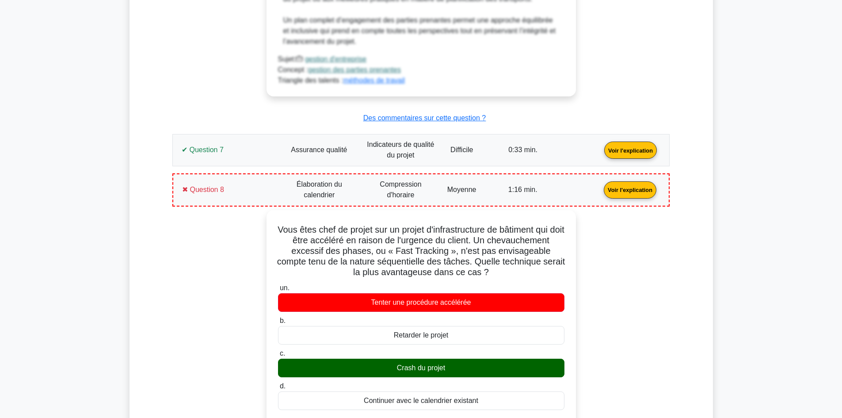
drag, startPoint x: 306, startPoint y: 150, endPoint x: 387, endPoint y: 31, distance: 143.9
copy div "succès du projet Cette explication fait partie du package de préparation PMP Co…"
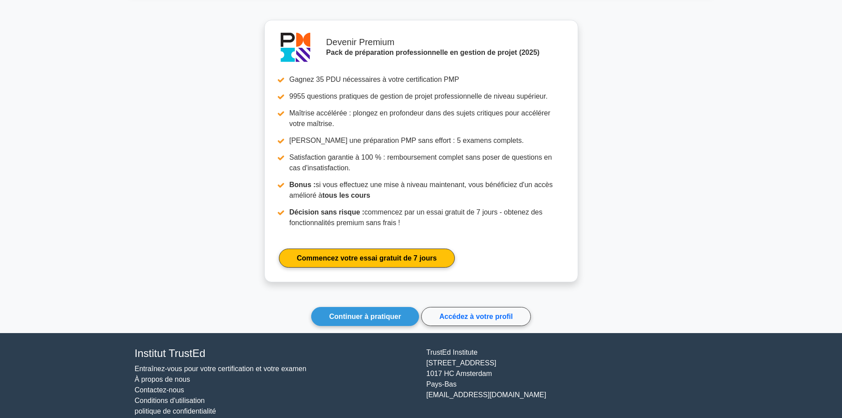
scroll to position [2971, 0]
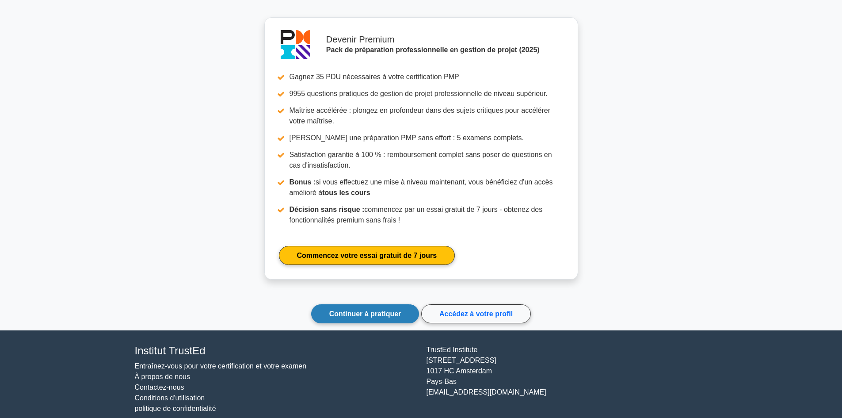
click at [382, 310] on font "Continuer à pratiquer" at bounding box center [365, 314] width 72 height 8
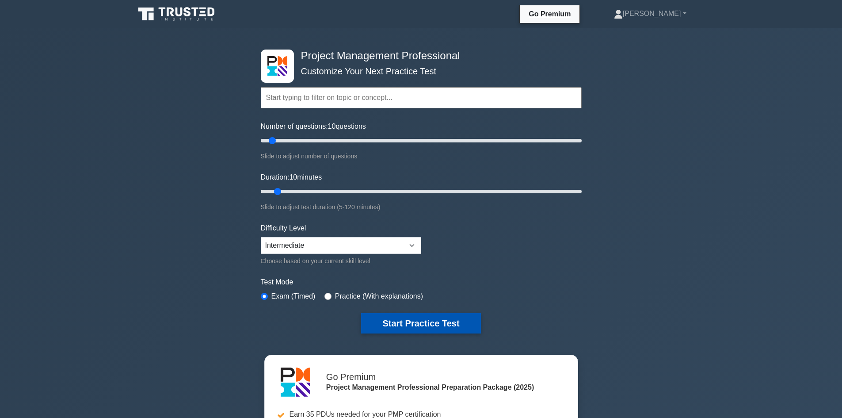
click at [421, 317] on button "Start Practice Test" at bounding box center [420, 323] width 119 height 20
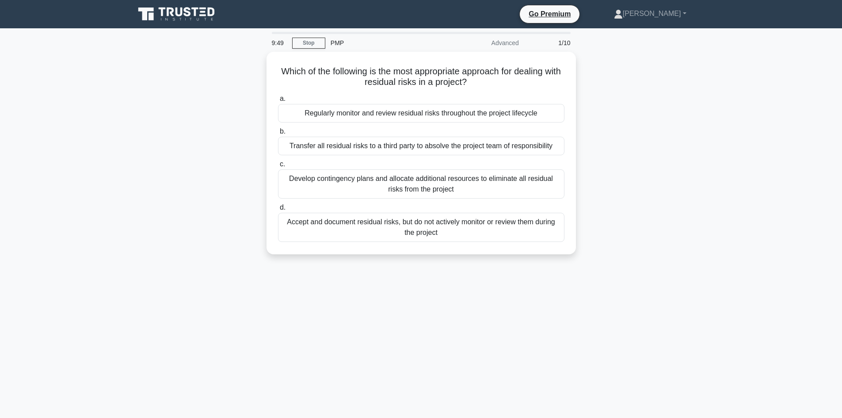
click at [688, 89] on div "Which of the following is the most appropriate approach for dealing with residu…" at bounding box center [422, 158] width 584 height 213
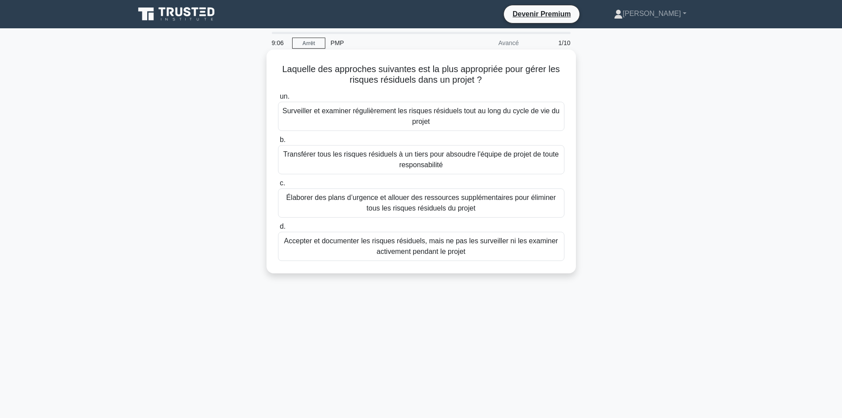
drag, startPoint x: 489, startPoint y: 256, endPoint x: 282, endPoint y: 64, distance: 282.0
click at [282, 64] on div "Laquelle des approches suivantes est la plus appropriée pour gérer les risques …" at bounding box center [421, 161] width 302 height 217
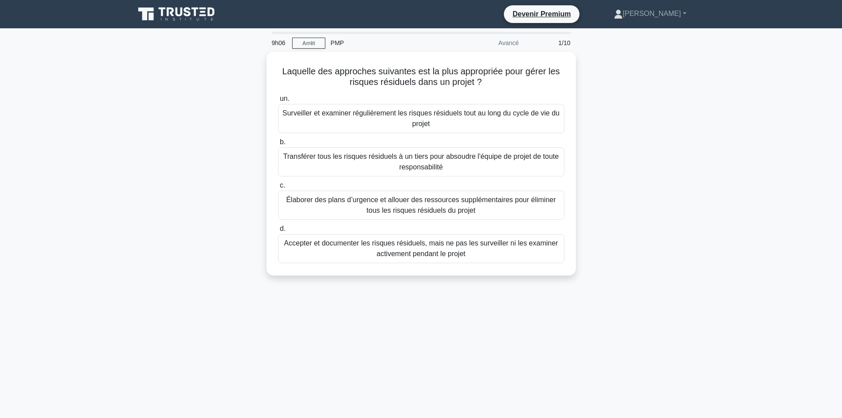
copy div "Laquelle des approches suivantes est la plus appropriée pour gérer les risques …"
click at [678, 225] on div "Laquelle des approches suivantes est la plus appropriée pour gérer les risques …" at bounding box center [422, 169] width 584 height 234
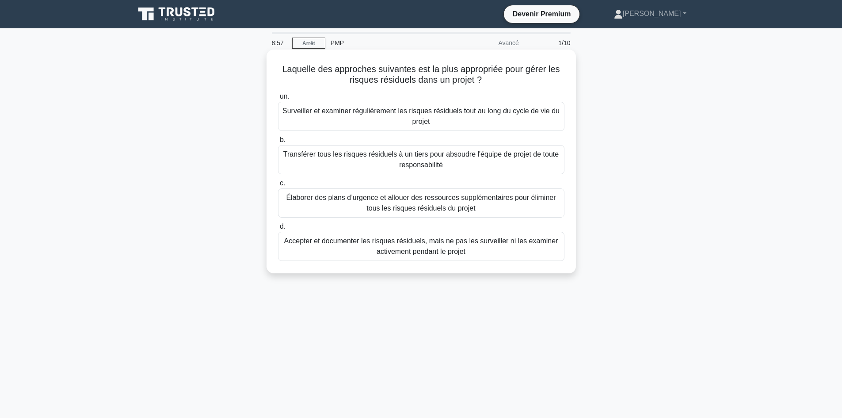
click at [414, 114] on font "Surveiller et examiner régulièrement les risques résiduels tout au long du cycl…" at bounding box center [421, 116] width 277 height 18
click at [278, 100] on input "un. Surveiller et examiner régulièrement les risques résiduels tout au long du …" at bounding box center [278, 97] width 0 height 6
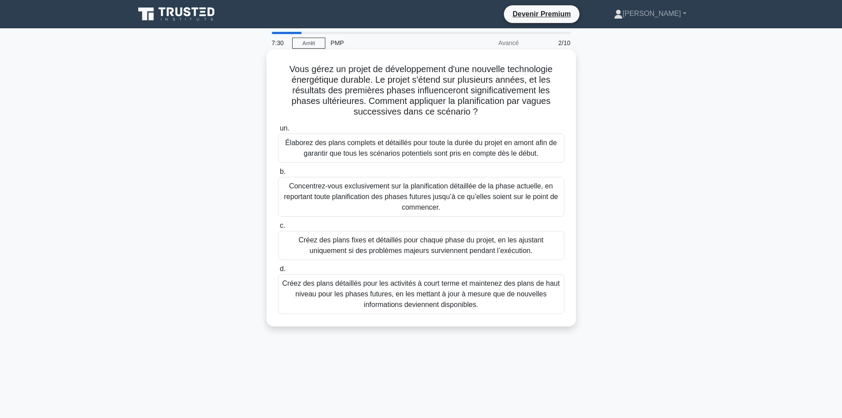
click at [505, 144] on font "Élaborez des plans complets et détaillés pour toute la durée du projet en amont…" at bounding box center [421, 148] width 272 height 18
click at [278, 131] on input "un. Élaborez des plans complets et détaillés pour toute la durée du projet en a…" at bounding box center [278, 129] width 0 height 6
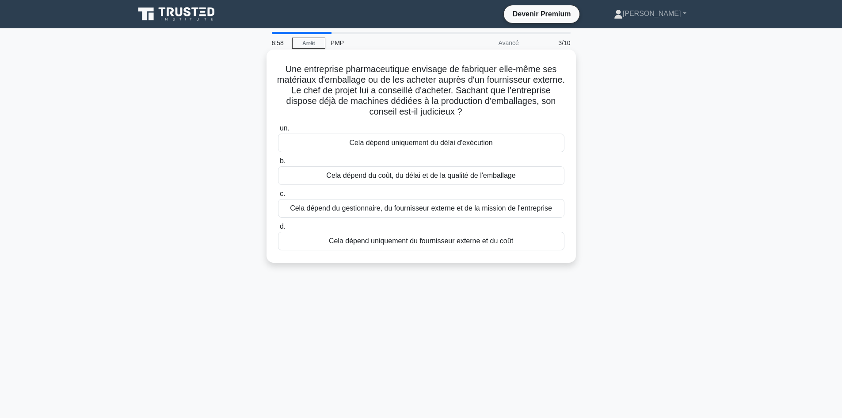
click at [438, 178] on font "Cela dépend du coût, du délai et de la qualité de l'emballage" at bounding box center [420, 176] width 189 height 8
click at [278, 164] on input "b. Cela dépend du coût, du délai et de la qualité de l'emballage" at bounding box center [278, 161] width 0 height 6
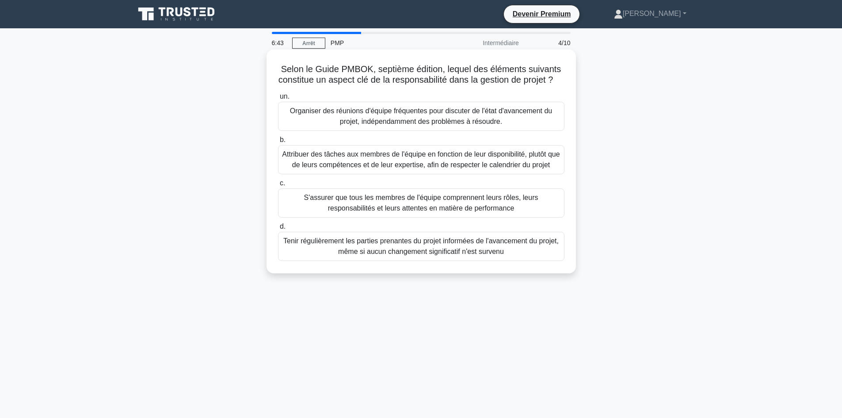
drag, startPoint x: 279, startPoint y: 69, endPoint x: 513, endPoint y: 277, distance: 313.3
click at [513, 270] on div "Selon le Guide PMBOK, septième édition, lequel des éléments suivants constitue …" at bounding box center [421, 161] width 302 height 217
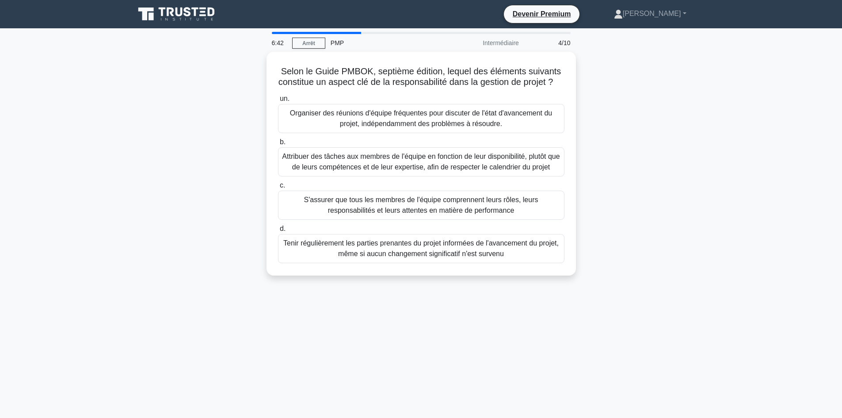
copy div "Selon le Guide PMBOK, septième édition, lequel des éléments suivants constitue …"
click at [234, 138] on div "Selon le Guide PMBOK, septième édition, lequel des éléments suivants constitue …" at bounding box center [422, 169] width 584 height 234
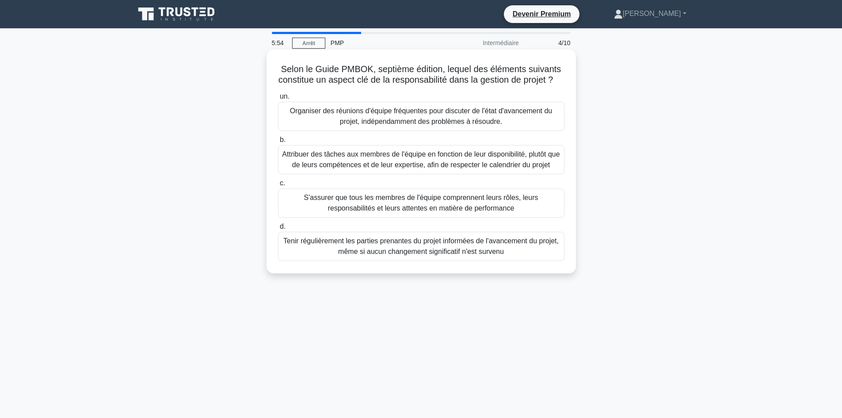
click at [372, 255] on font "Tenir régulièrement les parties prenantes du projet informées de l'avancement d…" at bounding box center [421, 246] width 276 height 18
click at [278, 230] on input "d. Tenir régulièrement les parties prenantes du projet informées de l'avancemen…" at bounding box center [278, 227] width 0 height 6
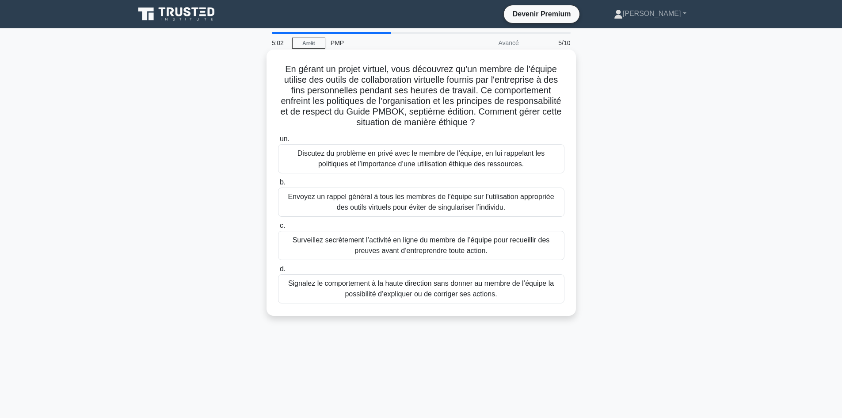
drag, startPoint x: 279, startPoint y: 64, endPoint x: 511, endPoint y: 303, distance: 332.8
click at [511, 303] on div "En gérant un projet virtuel, vous découvrez qu'un membre de l'équipe utilise de…" at bounding box center [421, 182] width 302 height 259
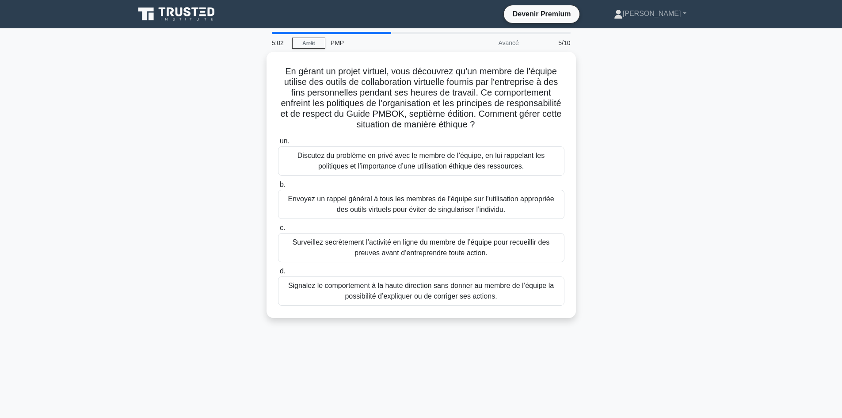
copy div "En gérant un projet virtuel, vous découvrez qu'un membre de l'équipe utilise de…"
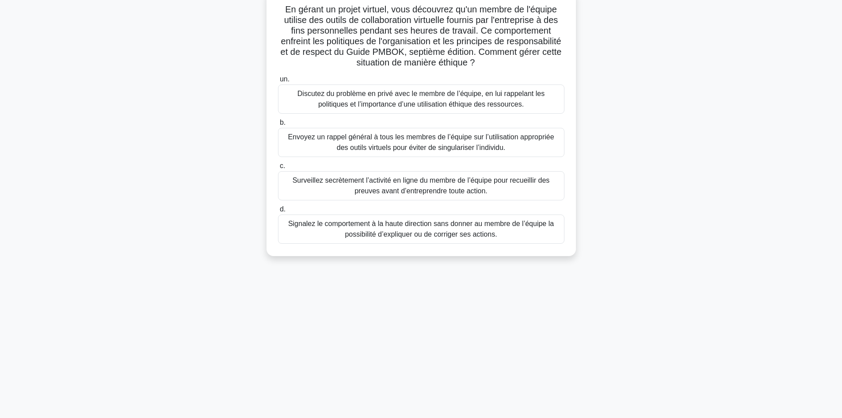
copy div "En gérant un projet virtuel, vous découvrez qu'un membre de l'équipe utilise de…"
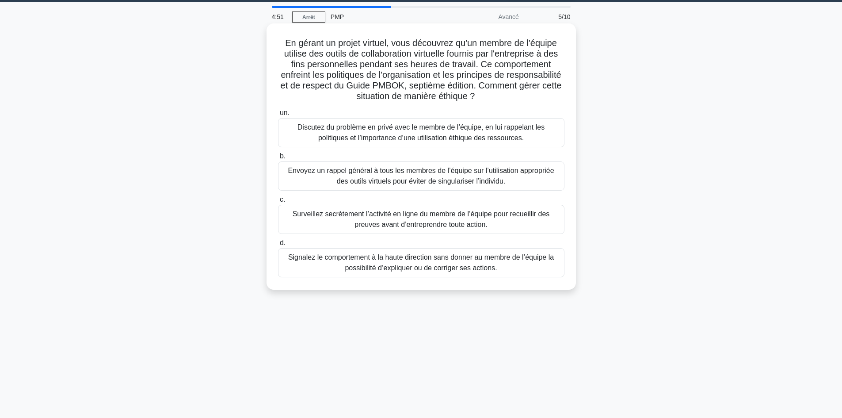
scroll to position [0, 0]
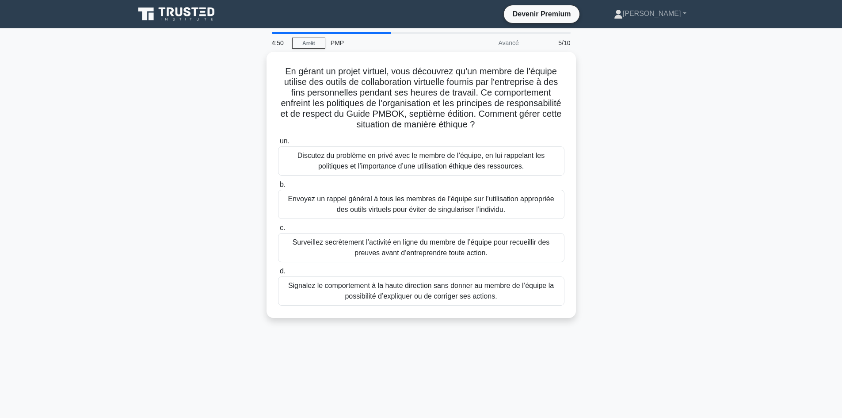
click at [655, 221] on div "En gérant un projet virtuel, vous découvrez qu'un membre de l'équipe utilise de…" at bounding box center [422, 190] width 584 height 277
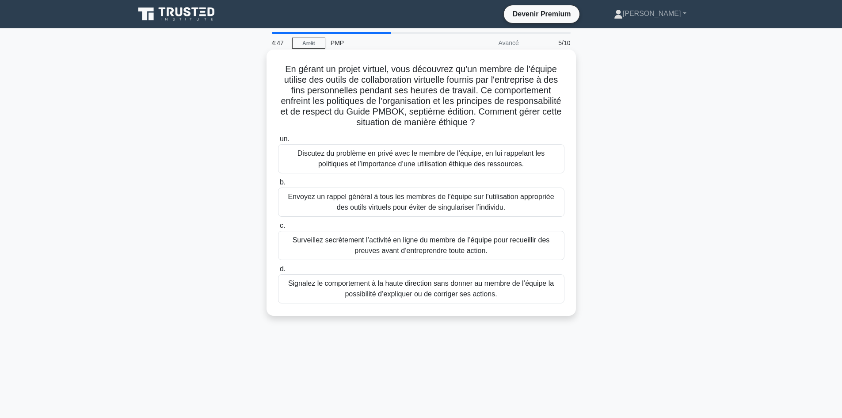
click at [394, 205] on font "Envoyez un rappel général à tous les membres de l’équipe sur l’utilisation appr…" at bounding box center [421, 202] width 266 height 18
click at [278, 185] on input "b. Envoyez un rappel général à tous les membres de l’équipe sur l’utilisation a…" at bounding box center [278, 183] width 0 height 6
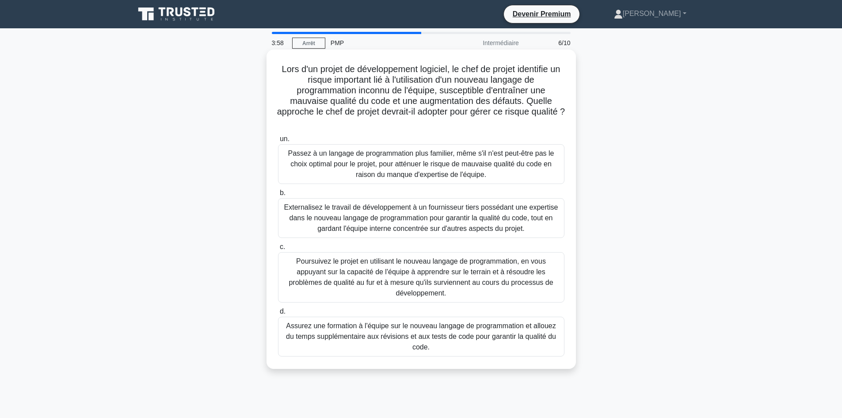
click at [451, 344] on font "Assurez une formation à l'équipe sur le nouveau langage de programmation et all…" at bounding box center [421, 337] width 279 height 32
click at [278, 314] on input "d. Assurez une formation à l'équipe sur le nouveau langage de programmation et …" at bounding box center [278, 312] width 0 height 6
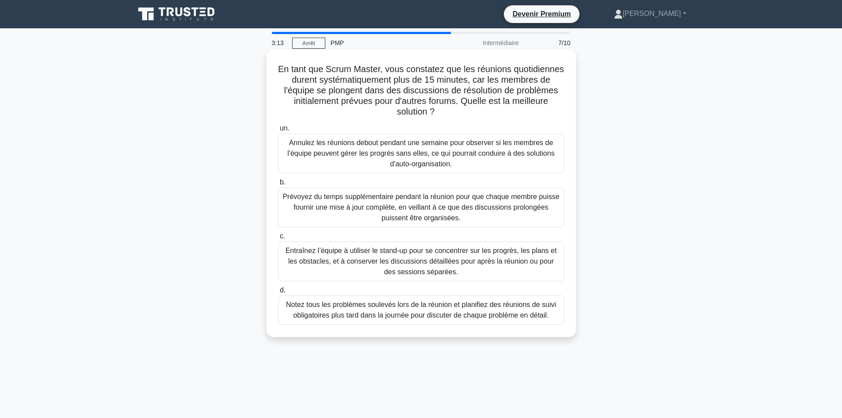
click at [463, 269] on font "Entraînez l’équipe à utiliser le stand-up pour se concentrer sur les progrès, l…" at bounding box center [421, 261] width 279 height 32
click at [278, 239] on input "c. Entraînez l’équipe à utiliser le stand-up pour se concentrer sur les progrès…" at bounding box center [278, 237] width 0 height 6
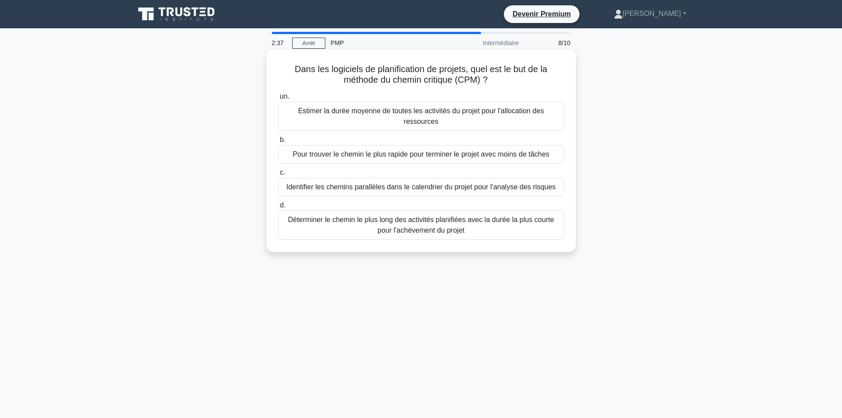
click at [450, 231] on font "Déterminer le chemin le plus long des activités planifiées avec la durée la plu…" at bounding box center [421, 225] width 266 height 18
click at [278, 208] on input "d. Déterminer le chemin le plus long des activités planifiées avec la durée la …" at bounding box center [278, 206] width 0 height 6
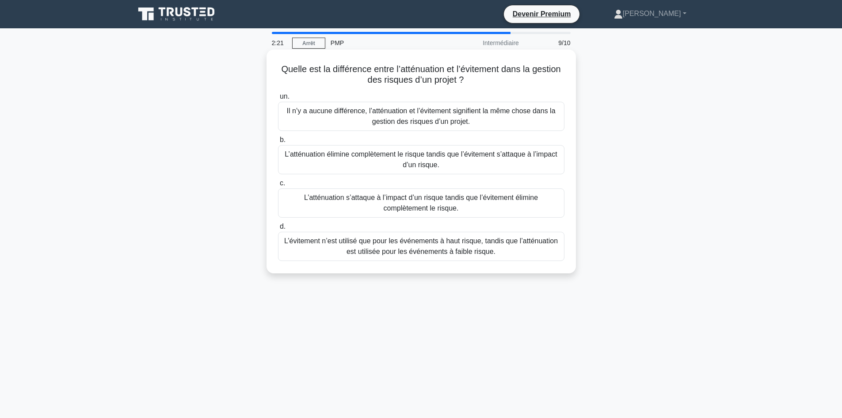
drag, startPoint x: 310, startPoint y: 85, endPoint x: 494, endPoint y: 251, distance: 248.0
click at [516, 251] on div "Quelle est la différence entre l’atténuation et l’évitement dans la gestion des…" at bounding box center [421, 161] width 302 height 217
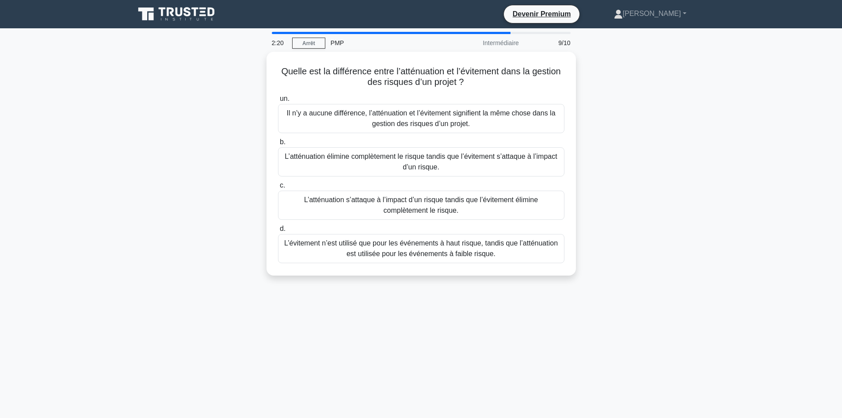
copy div "Quelle est la différence entre l’atténuation et l’évitement dans la gestion des…"
click at [494, 300] on div "2:15 Arrêt PMP Intermédiaire 9/10 Quelle est la différence entre l’atténuation …" at bounding box center [422, 253] width 584 height 442
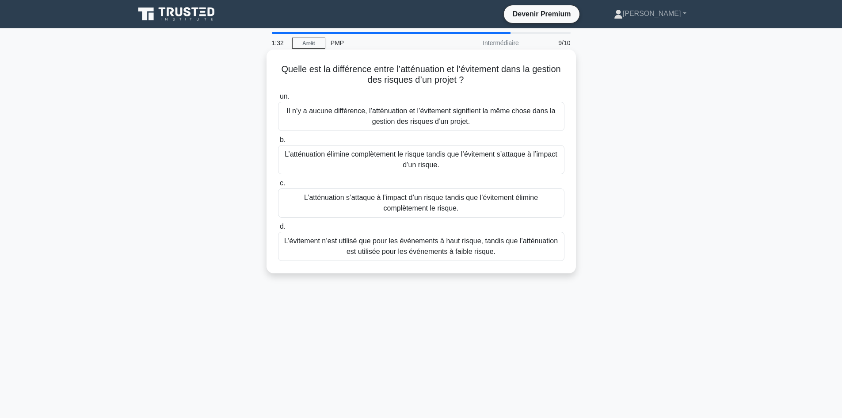
click at [476, 250] on font "L’évitement n’est utilisé que pour les événements à haut risque, tandis que l’a…" at bounding box center [421, 246] width 274 height 18
click at [278, 230] on input "d. L’évitement n’est utilisé que pour les événements à haut risque, tandis que …" at bounding box center [278, 227] width 0 height 6
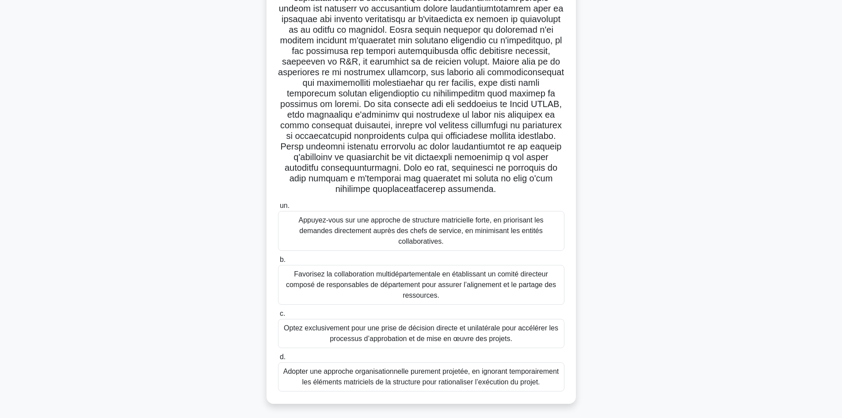
scroll to position [116, 0]
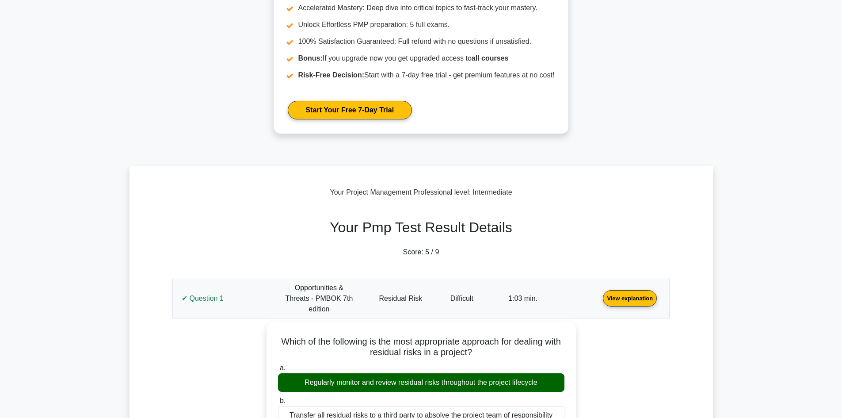
scroll to position [177, 0]
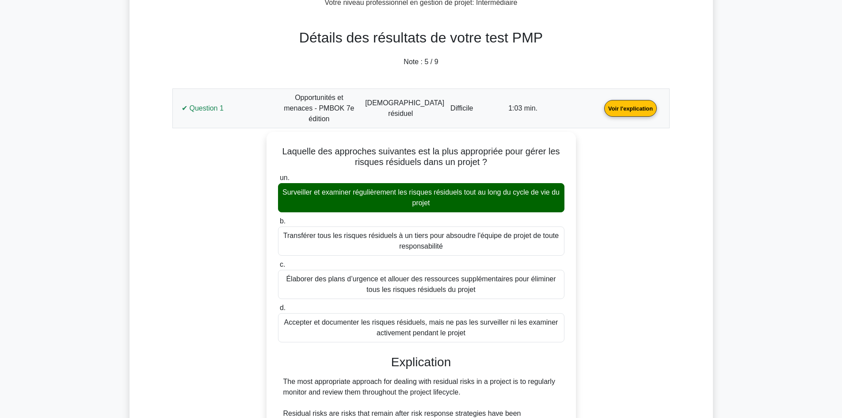
scroll to position [397, 0]
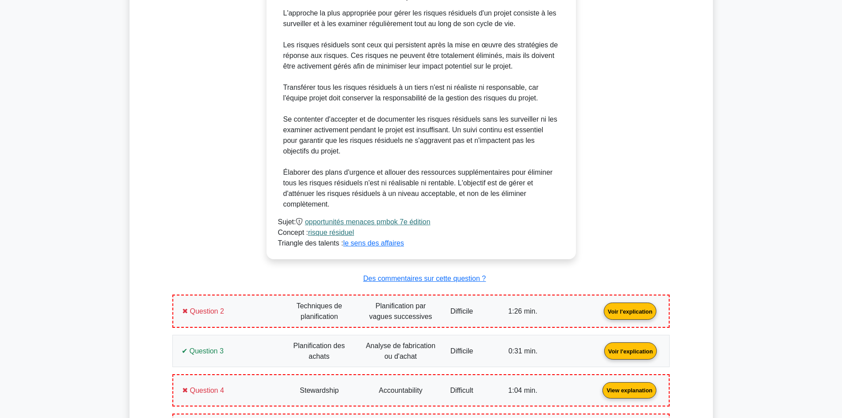
scroll to position [785, 0]
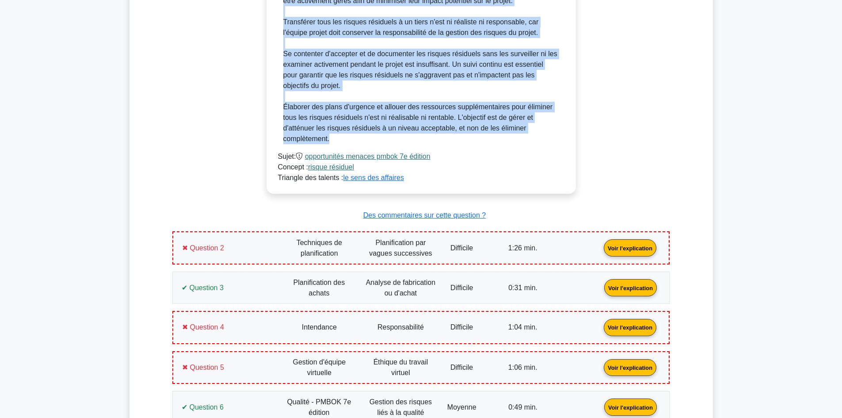
drag, startPoint x: 282, startPoint y: 104, endPoint x: 449, endPoint y: 135, distance: 169.6
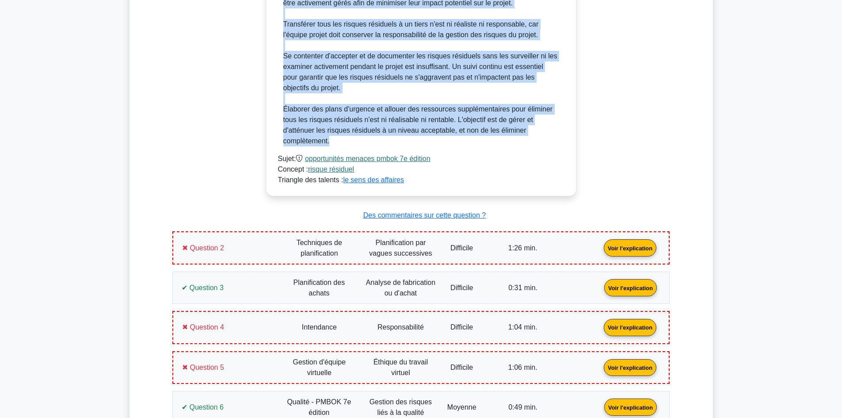
copy div "Loremips dol sitametco adipiscin eli se doei temporinci utla etdol mag aliquae …"
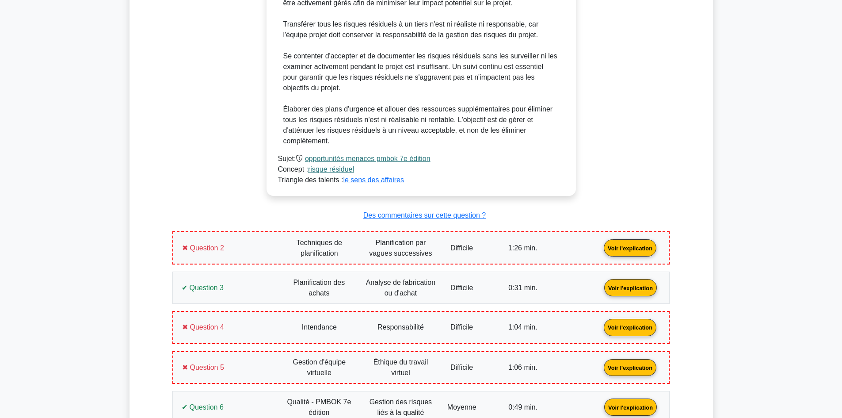
click at [739, 190] on main "Devenir Premium Pack de préparation professionnelle en gestion de projet (2025)…" at bounding box center [421, 93] width 842 height 1700
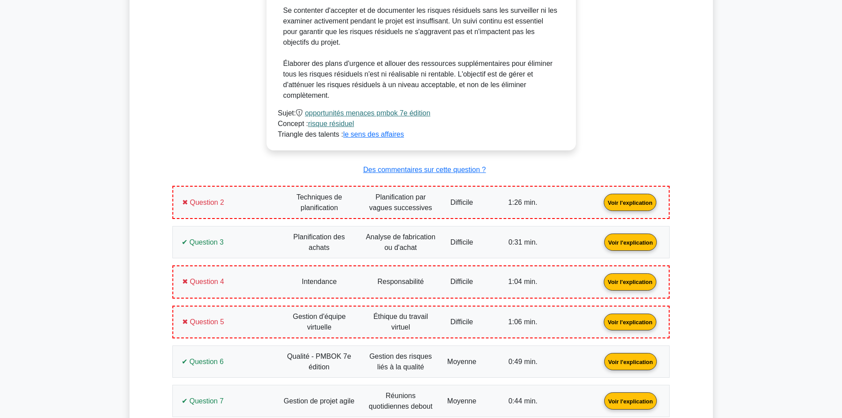
scroll to position [874, 0]
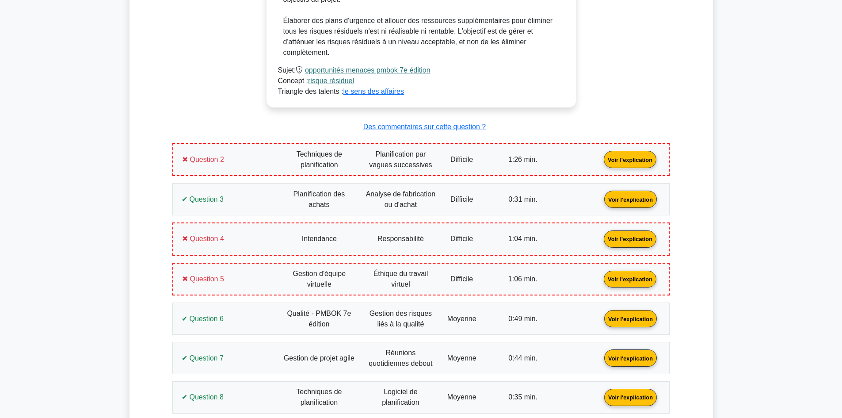
click at [601, 156] on link "Voir l'explication" at bounding box center [631, 159] width 60 height 8
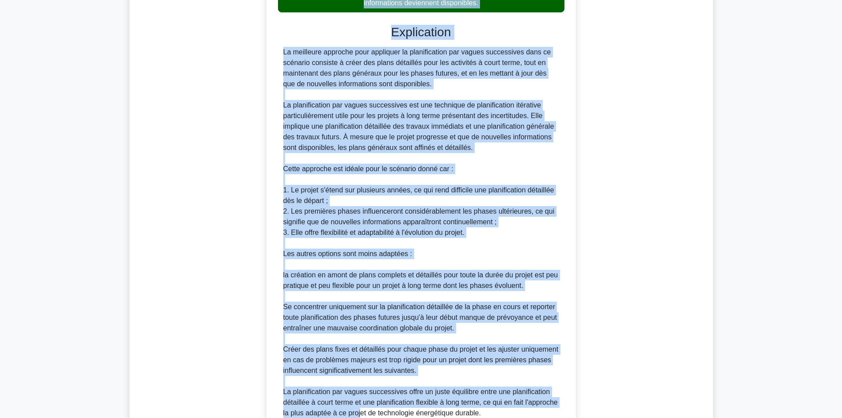
scroll to position [1324, 0]
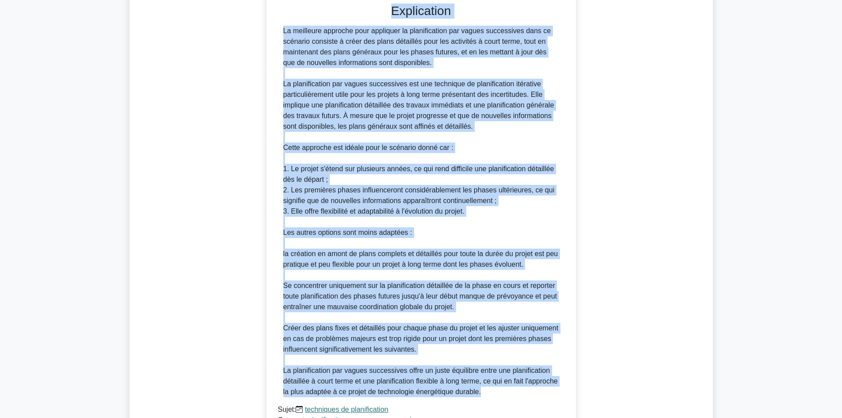
drag, startPoint x: 285, startPoint y: 193, endPoint x: 519, endPoint y: 391, distance: 305.9
click at [519, 391] on div "Vous gérez un projet de développement d'une nouvelle technologie énergétique du…" at bounding box center [421, 87] width 302 height 712
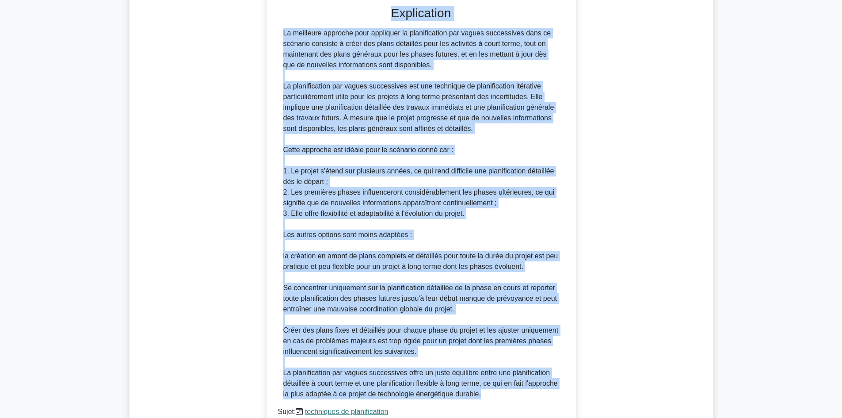
copy div "Lore ipsum do sitame co adipiscingeli s'doe temporin utlaboreetd magnaaliqua en…"
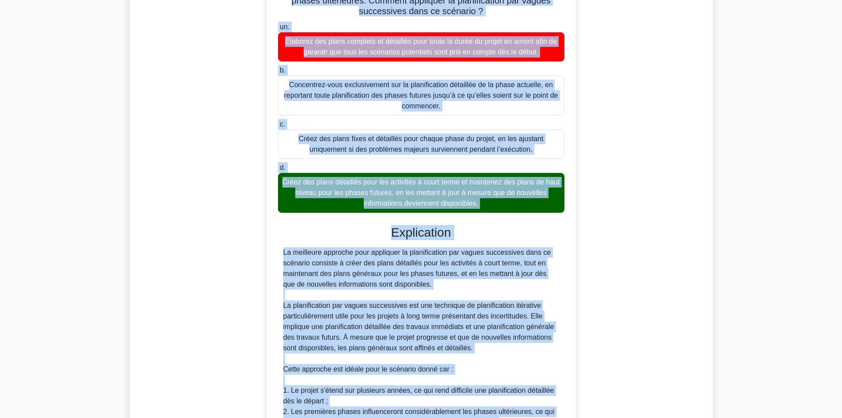
scroll to position [1014, 0]
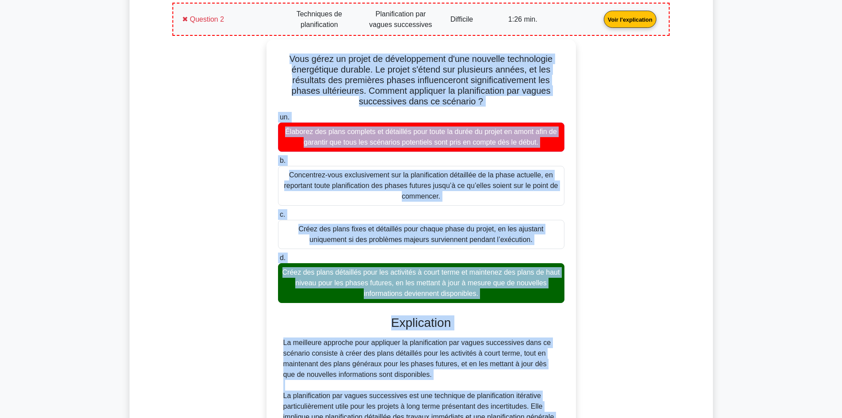
click at [622, 209] on div "Vous gérez un projet de développement d'une nouvelle technologie énergétique du…" at bounding box center [421, 404] width 487 height 730
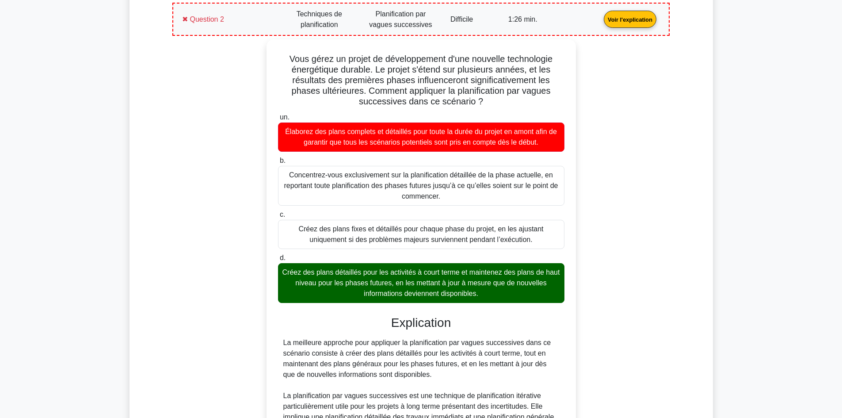
click at [601, 17] on link "Voir l'explication" at bounding box center [631, 19] width 60 height 8
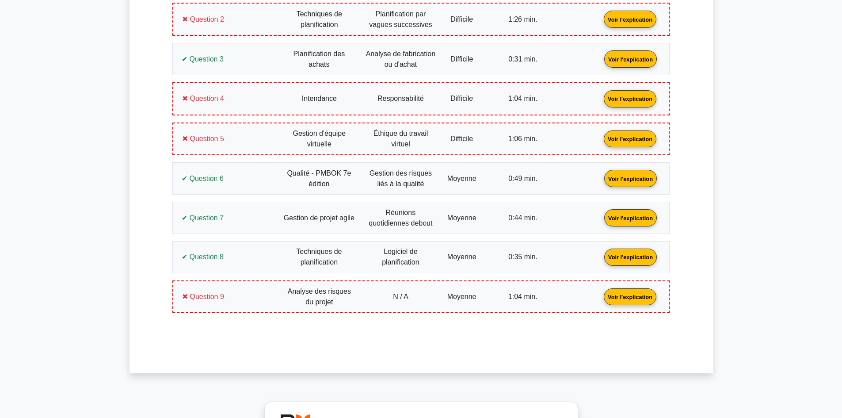
click at [601, 100] on link "Voir l'explication" at bounding box center [631, 99] width 60 height 8
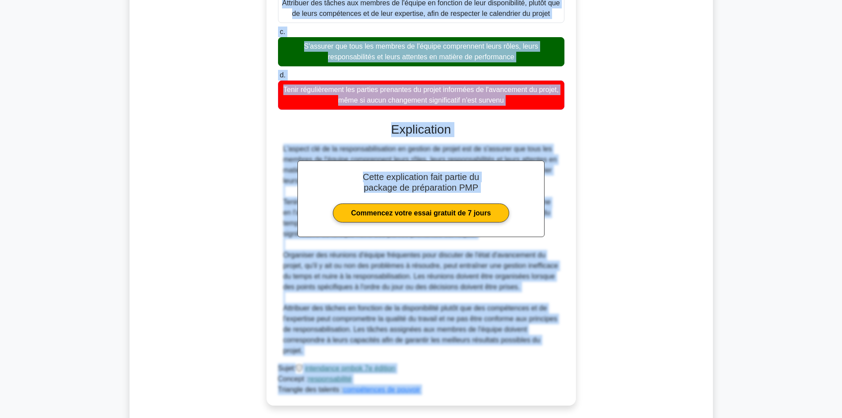
scroll to position [1300, 0]
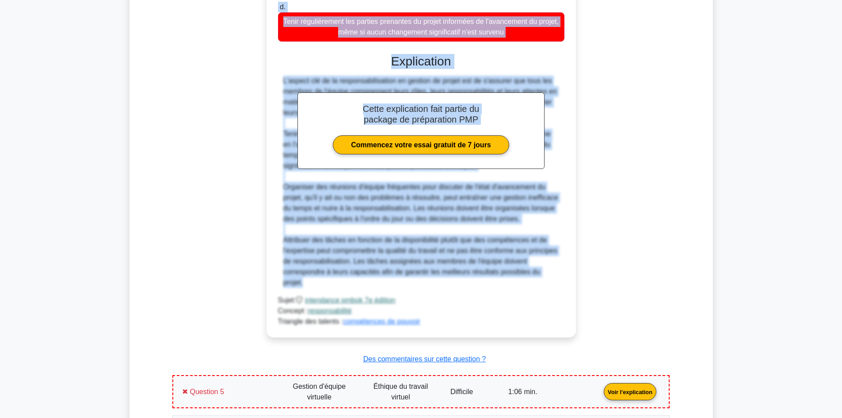
drag, startPoint x: 282, startPoint y: 135, endPoint x: 560, endPoint y: 272, distance: 309.3
click at [560, 272] on div "Selon le Guide PMBOK, septième édition, lequel des éléments suivants constitue …" at bounding box center [421, 85] width 302 height 500
copy div "Lorem ip Dolor SITAM, consecte adipisc, elitse doe temporin utlabore etdolorem …"
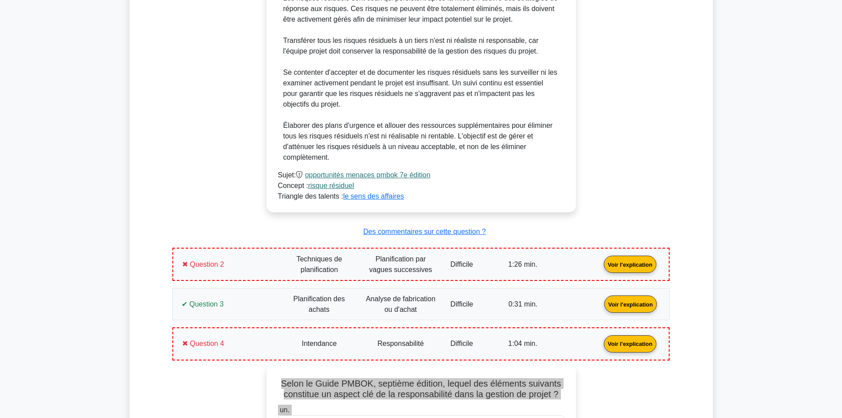
scroll to position [946, 0]
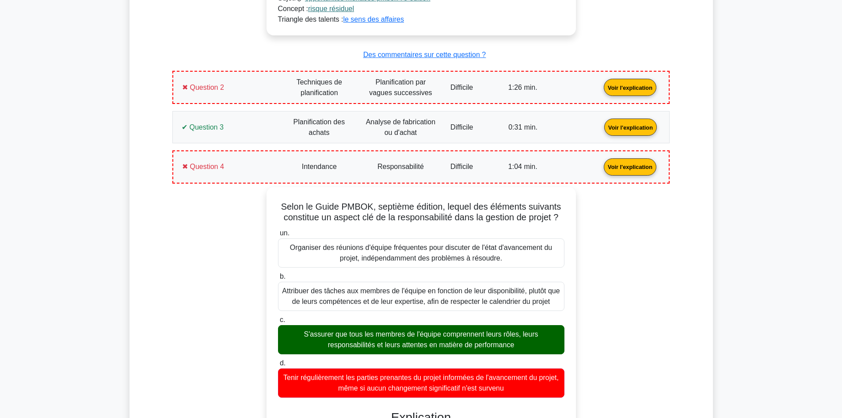
click at [601, 86] on link "Voir l'explication" at bounding box center [631, 87] width 60 height 8
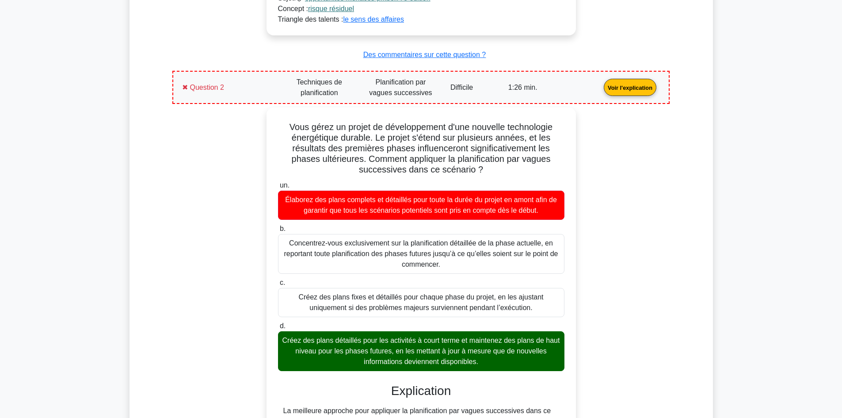
click at [601, 87] on link "Voir l'explication" at bounding box center [631, 87] width 60 height 8
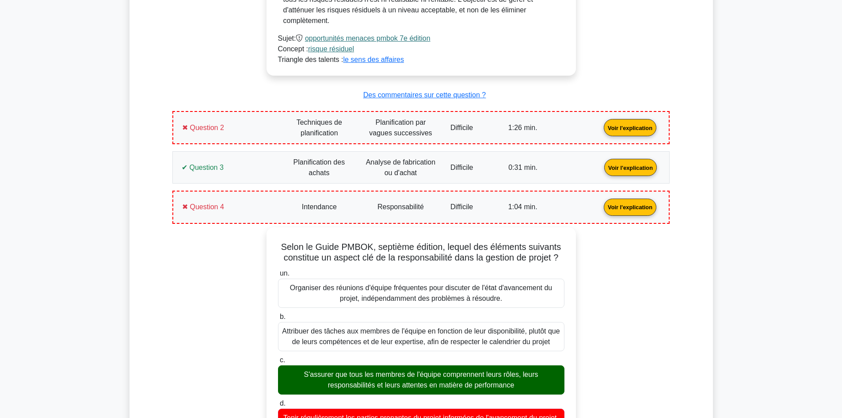
scroll to position [902, 0]
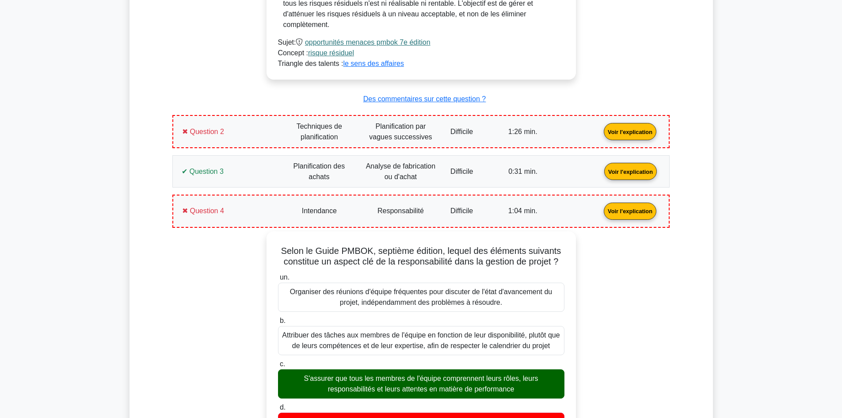
click at [601, 209] on link "Voir l'explication" at bounding box center [631, 211] width 60 height 8
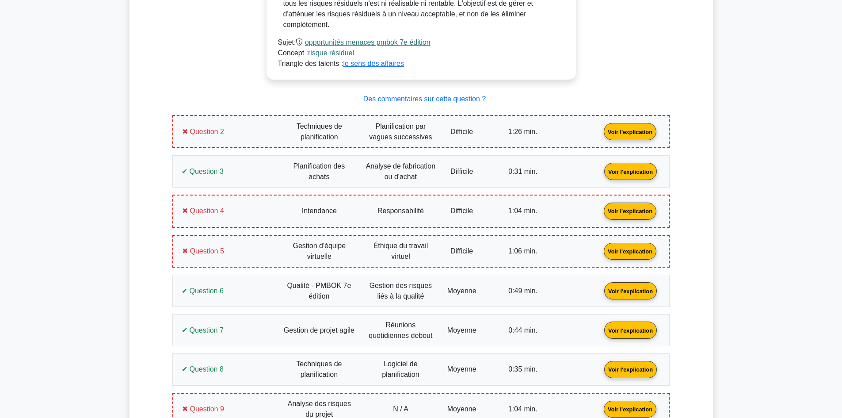
click at [601, 253] on link "Voir l'explication" at bounding box center [631, 251] width 60 height 8
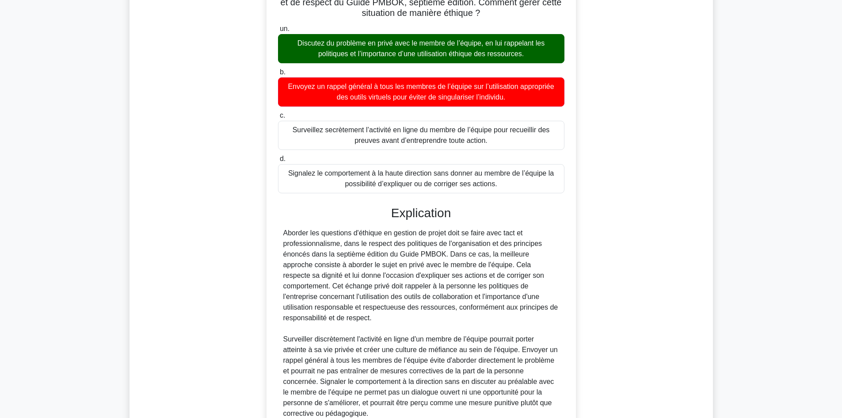
scroll to position [1348, 0]
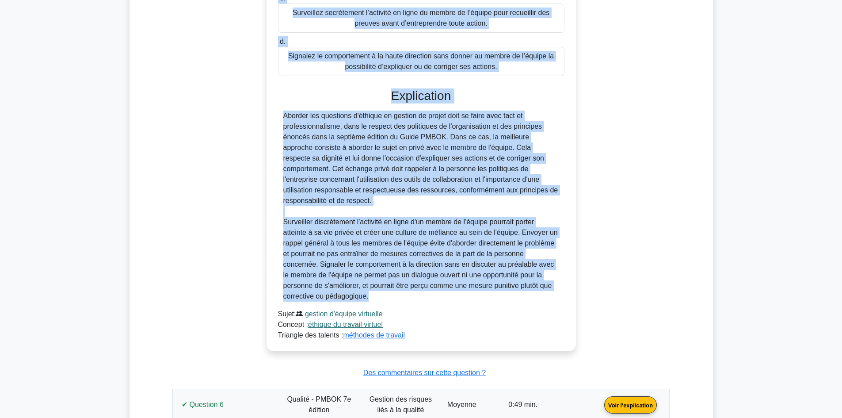
drag, startPoint x: 283, startPoint y: 201, endPoint x: 410, endPoint y: 297, distance: 159.1
click at [410, 297] on div "En gérant un projet virtuel, vous découvrez qu'un membre de l'équipe utilise de…" at bounding box center [421, 87] width 302 height 521
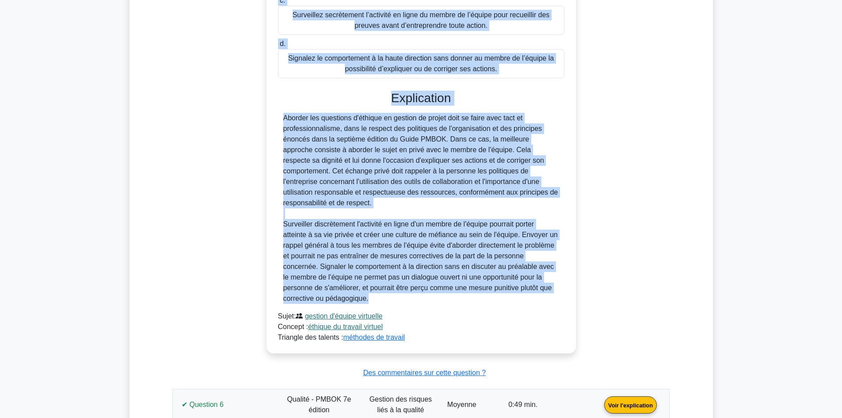
copy div "l ipsumd si ametco adipisc, elit seddoeius te'in utlabo et d'magnaa enimadm ven…"
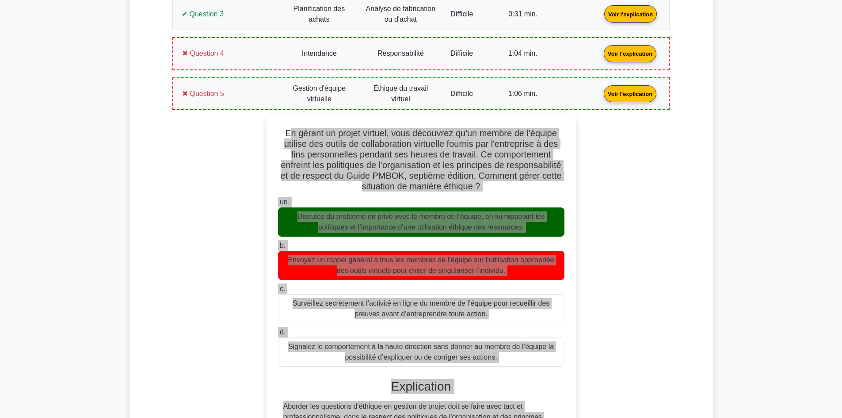
scroll to position [1126, 0]
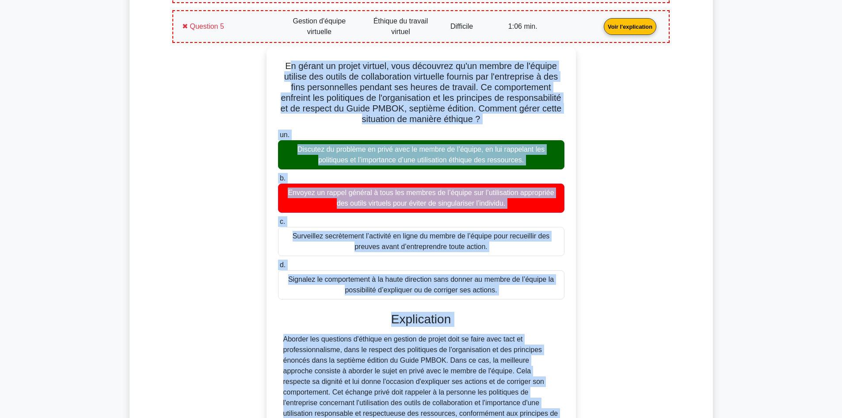
click at [601, 29] on link "Voir l'explication" at bounding box center [631, 26] width 60 height 8
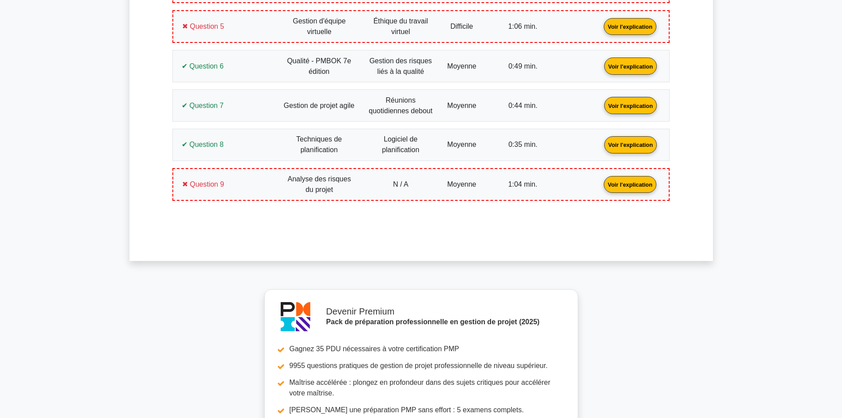
click at [601, 180] on link "Voir l'explication" at bounding box center [631, 184] width 60 height 8
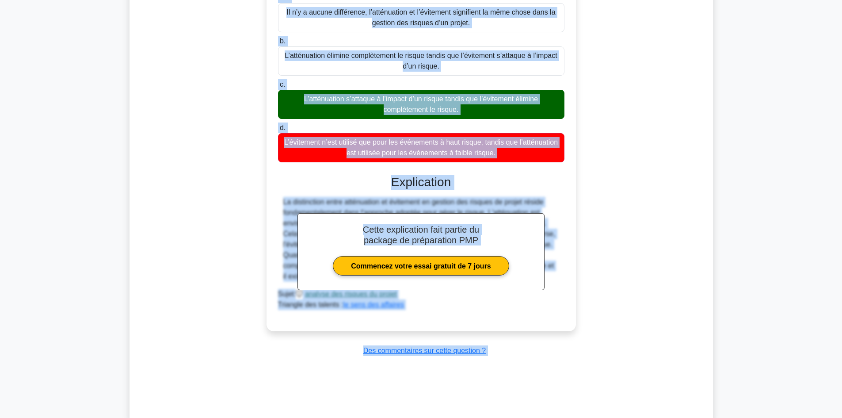
scroll to position [1493, 0]
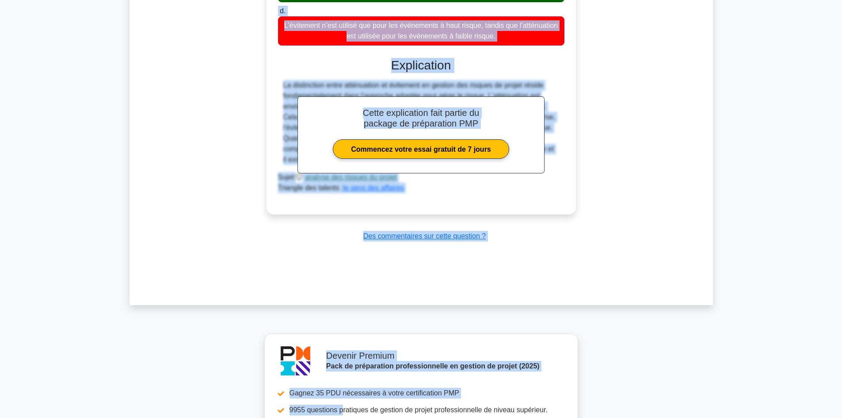
drag, startPoint x: 294, startPoint y: 224, endPoint x: 559, endPoint y: 160, distance: 272.2
click at [559, 160] on div "Quelle est la différence entre l’atténuation et l’évitement dans la gestion des…" at bounding box center [421, 25] width 302 height 372
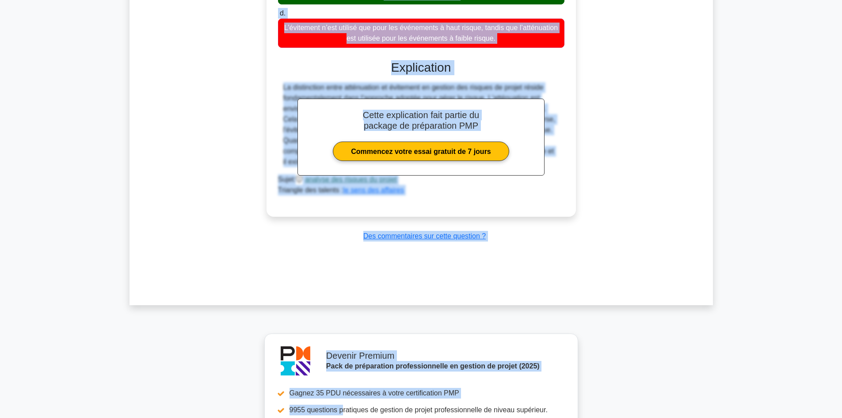
copy div "Loremi dol si ametconsec adipi e’seddoeiusmo te i’utlaboree dolo ma aliquae adm…"
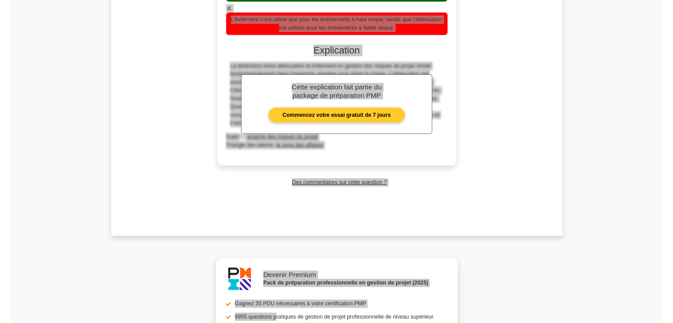
scroll to position [1493, 0]
